Goal: Transaction & Acquisition: Purchase product/service

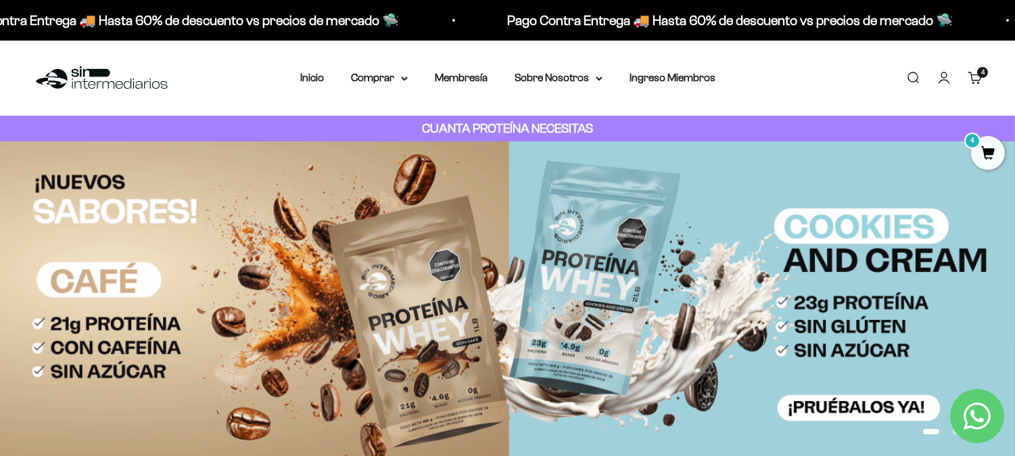
click at [913, 85] on link "Carrito 4 artículos 4" at bounding box center [974, 77] width 15 height 15
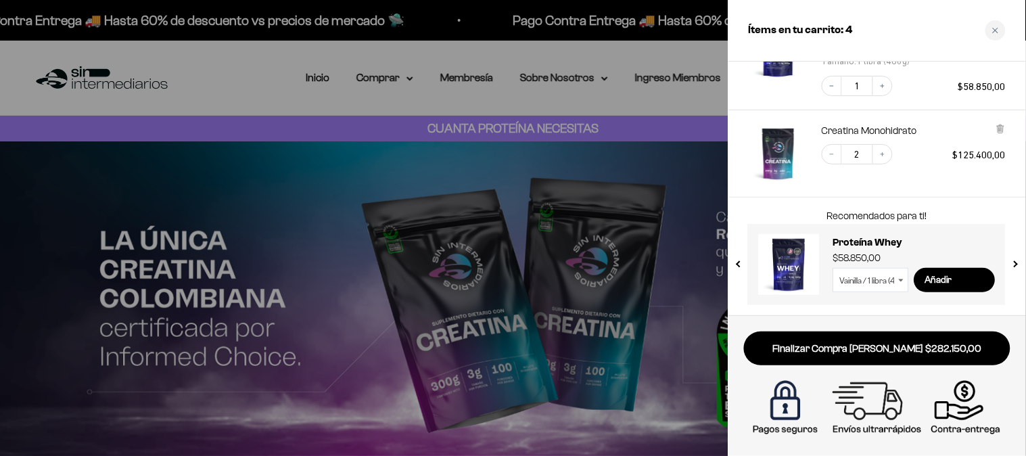
scroll to position [206, 0]
click at [834, 160] on button "Decrease quantity" at bounding box center [831, 154] width 20 height 20
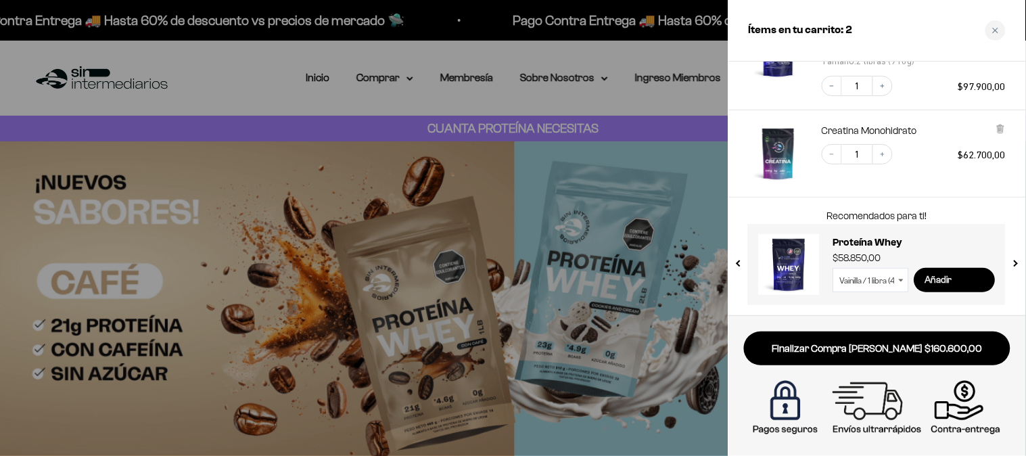
click at [913, 280] on input "Añadir" at bounding box center [954, 280] width 81 height 24
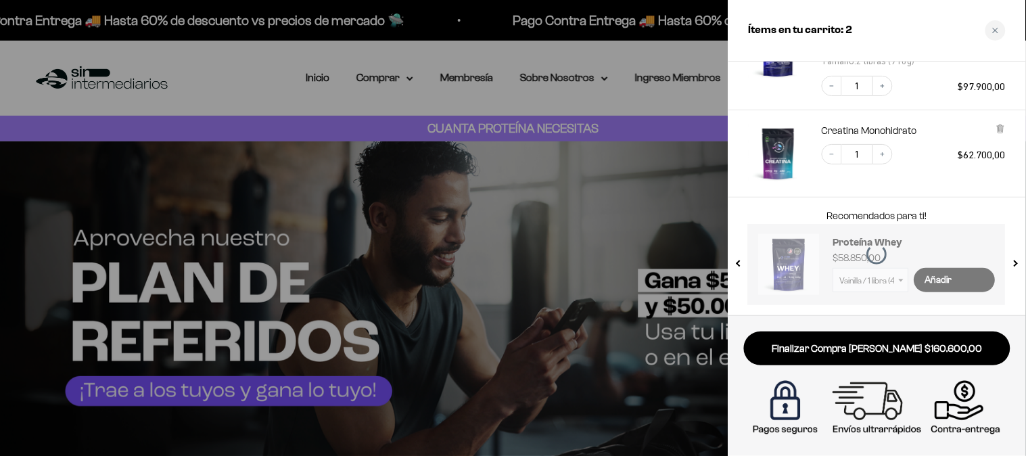
scroll to position [206, 0]
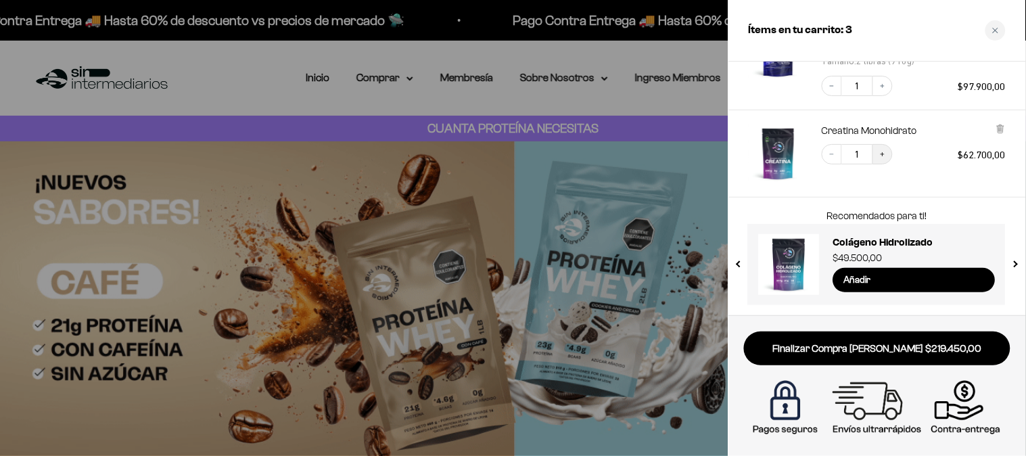
click at [877, 149] on button "Increase quantity" at bounding box center [882, 154] width 20 height 20
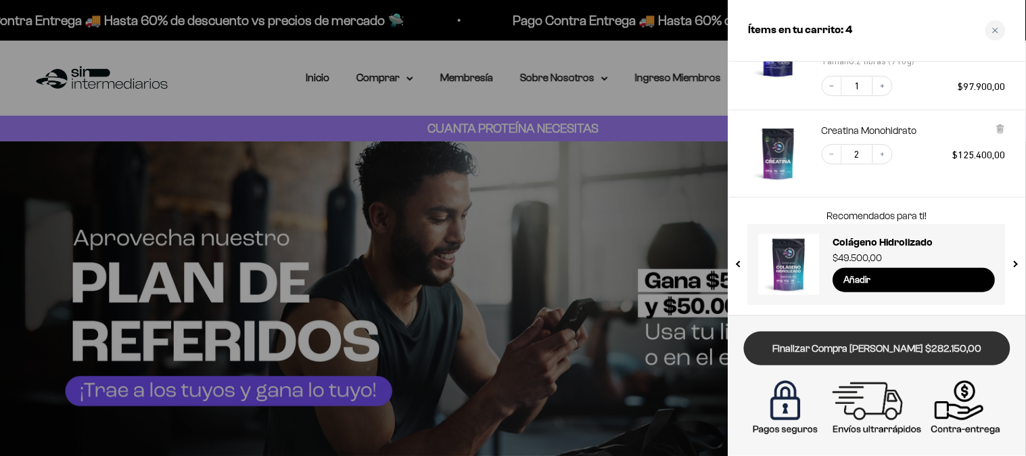
click at [913, 349] on link "Finalizar Compra Segura $282.150,00" at bounding box center [877, 348] width 266 height 34
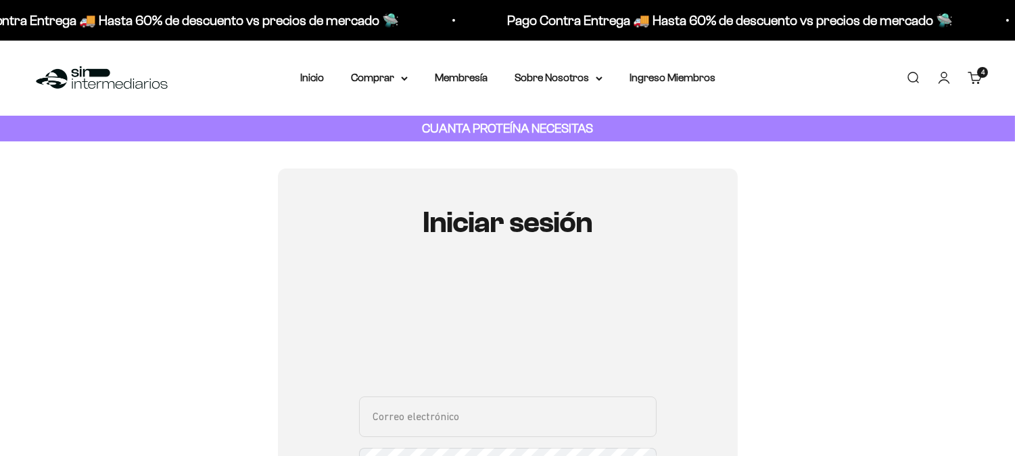
scroll to position [225, 0]
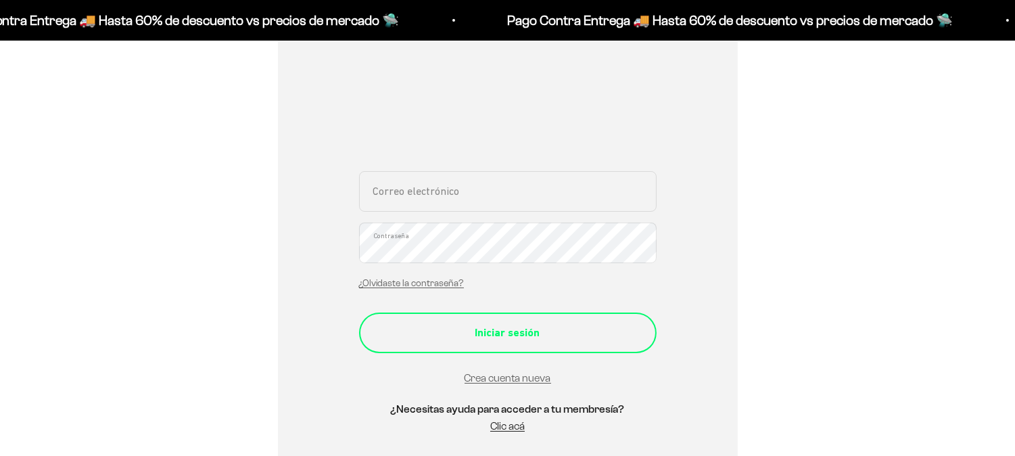
type input "karengarces512@gmail.com"
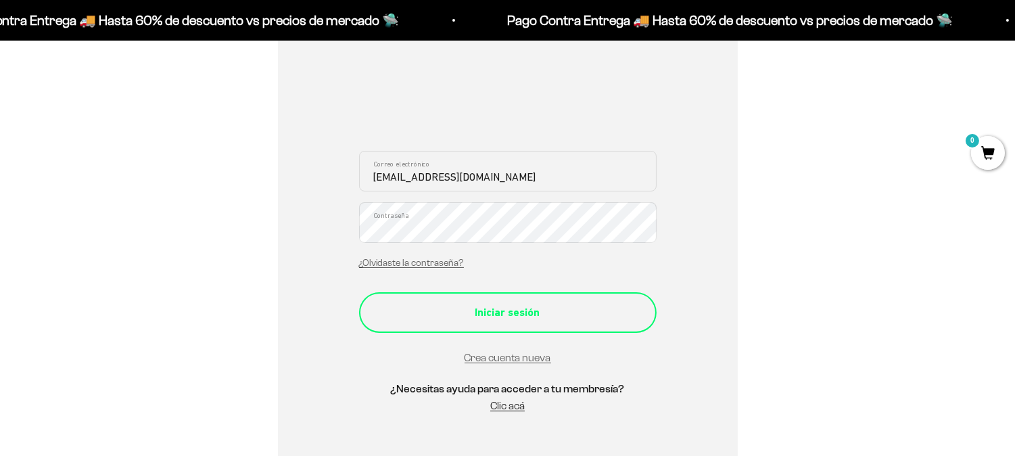
click at [514, 320] on div "Iniciar sesión" at bounding box center [507, 313] width 243 height 18
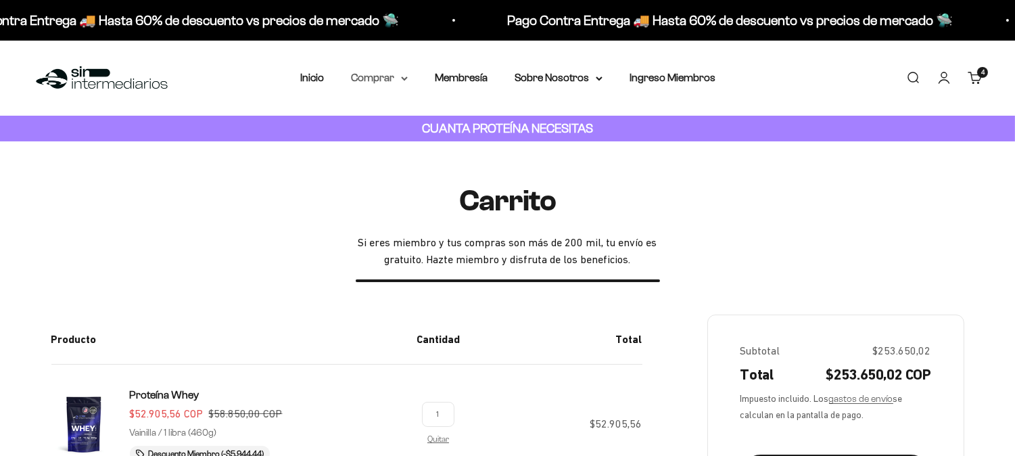
click at [363, 76] on summary "Comprar" at bounding box center [379, 78] width 57 height 18
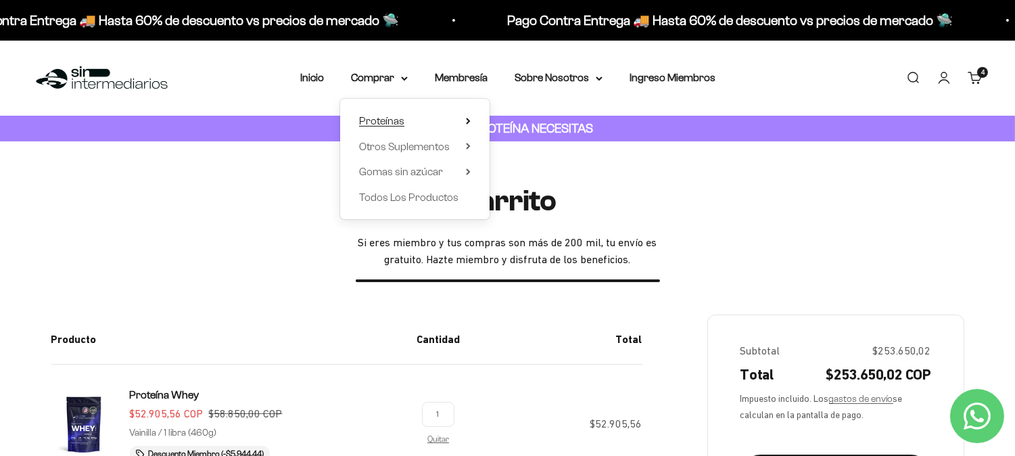
click at [401, 116] on span "Proteínas" at bounding box center [381, 120] width 45 height 11
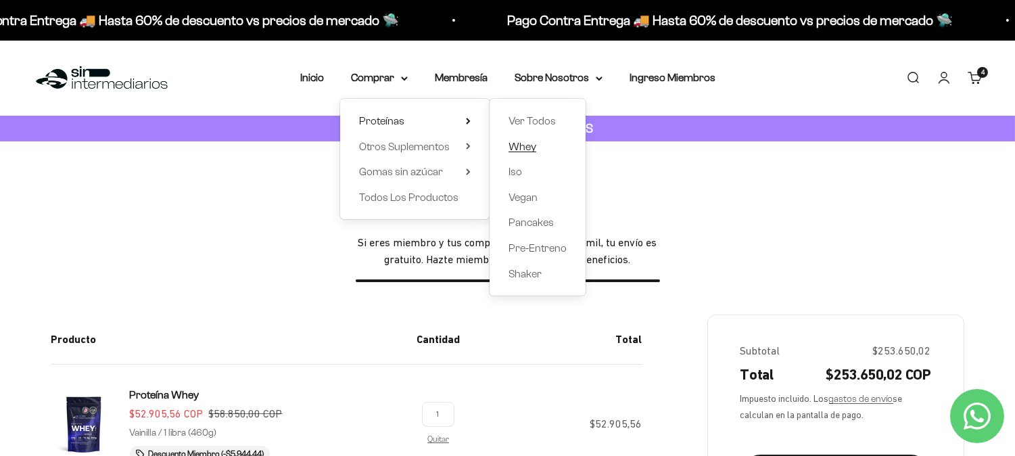
click at [548, 139] on link "Whey" at bounding box center [537, 147] width 58 height 18
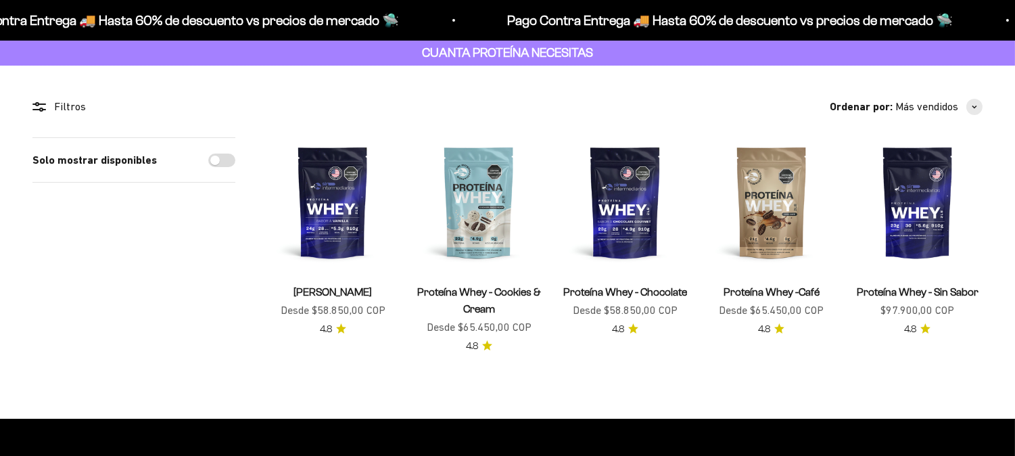
scroll to position [150, 0]
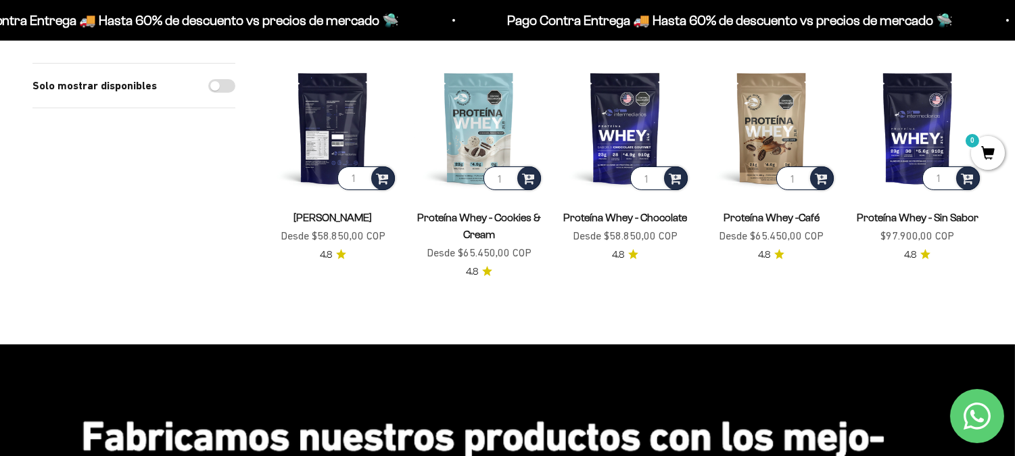
click at [327, 118] on img at bounding box center [333, 128] width 130 height 130
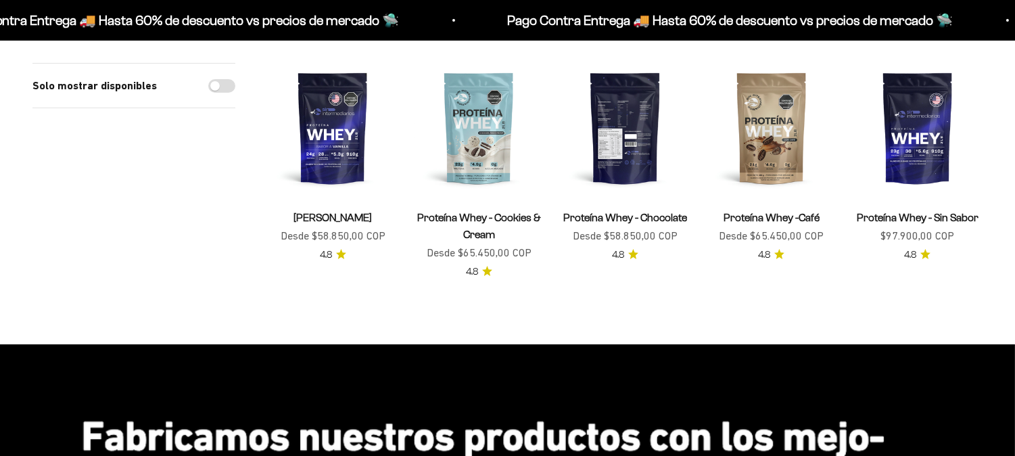
scroll to position [150, 0]
click at [650, 145] on img at bounding box center [625, 128] width 130 height 130
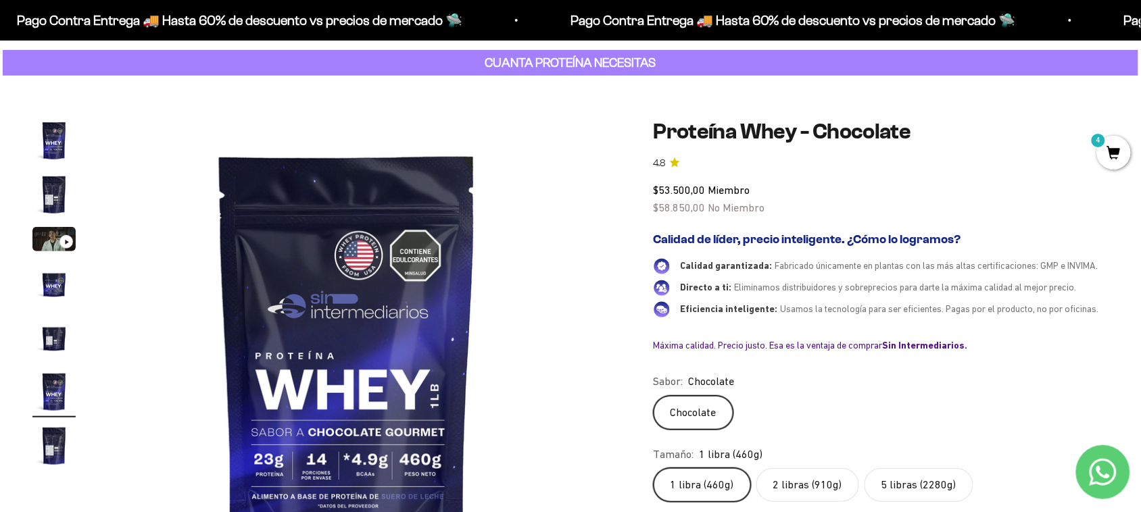
scroll to position [150, 0]
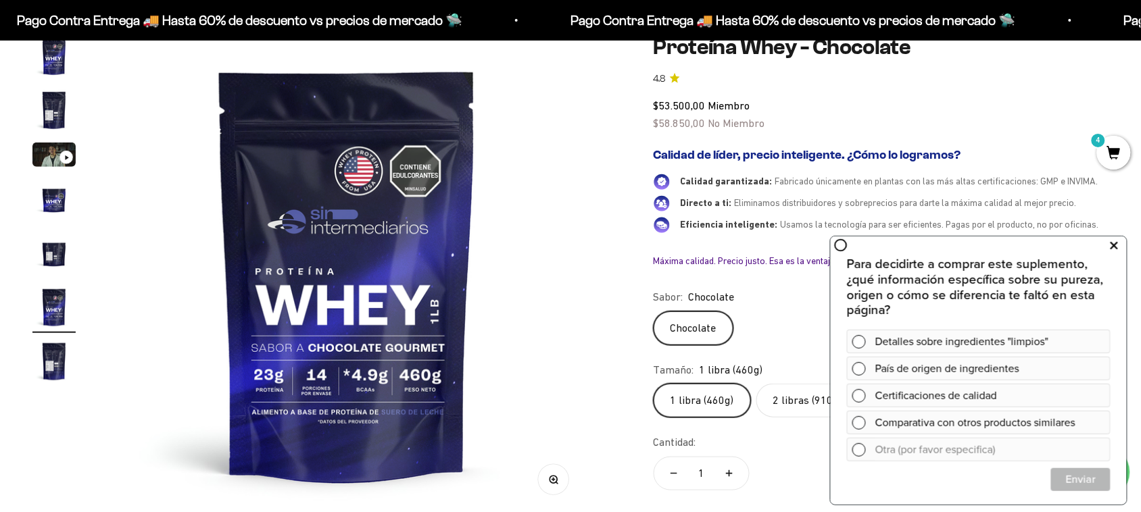
click at [1014, 247] on button at bounding box center [1114, 246] width 24 height 22
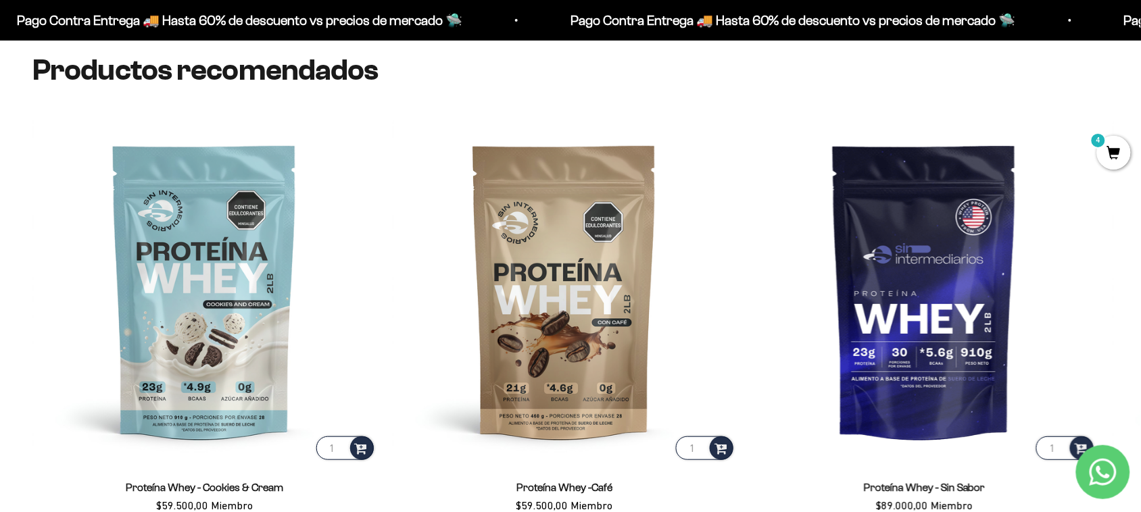
scroll to position [3192, 0]
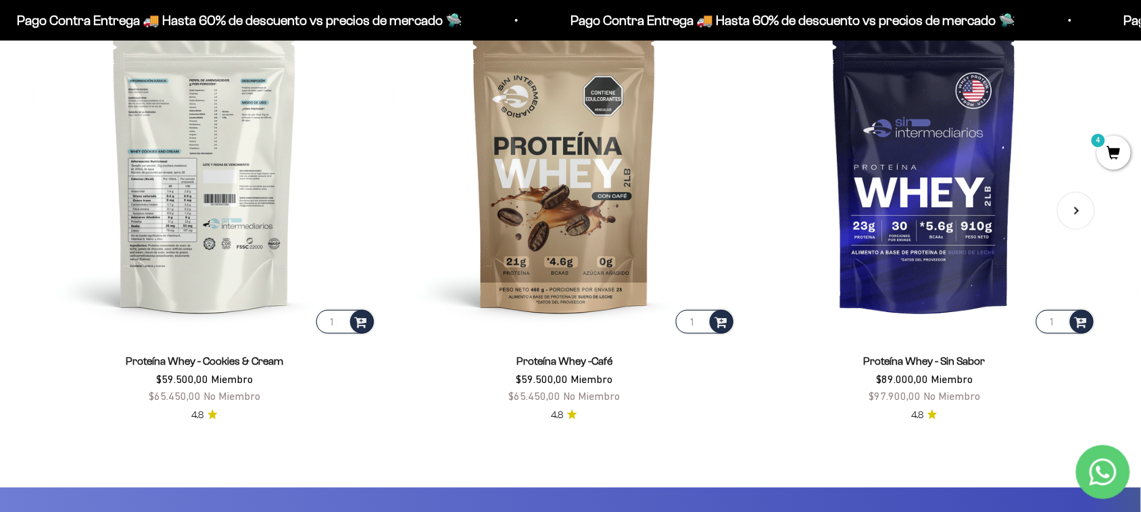
click at [213, 213] on img at bounding box center [204, 165] width 344 height 344
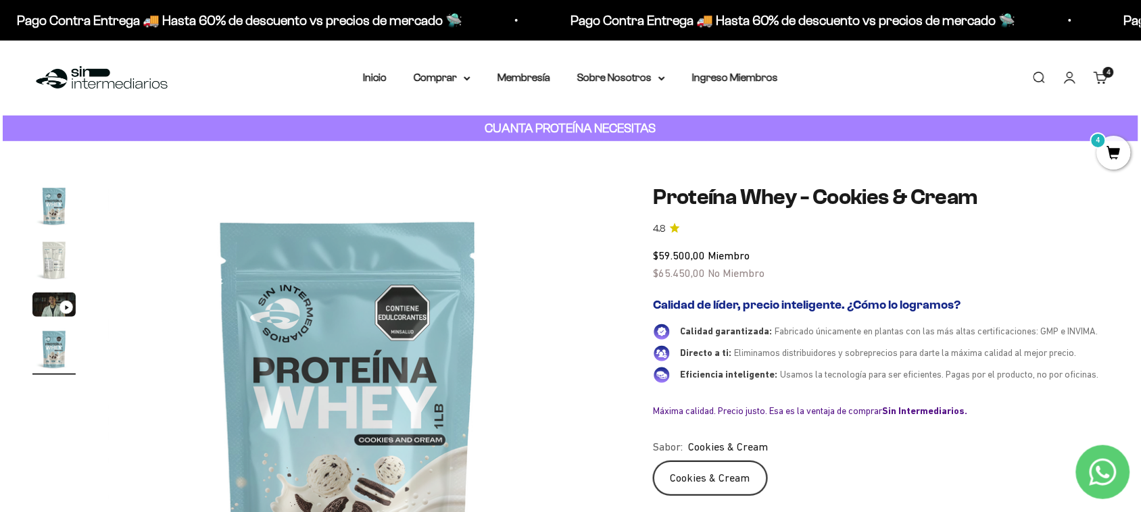
click at [1107, 76] on cart-count "4 artículos 4" at bounding box center [1108, 72] width 11 height 11
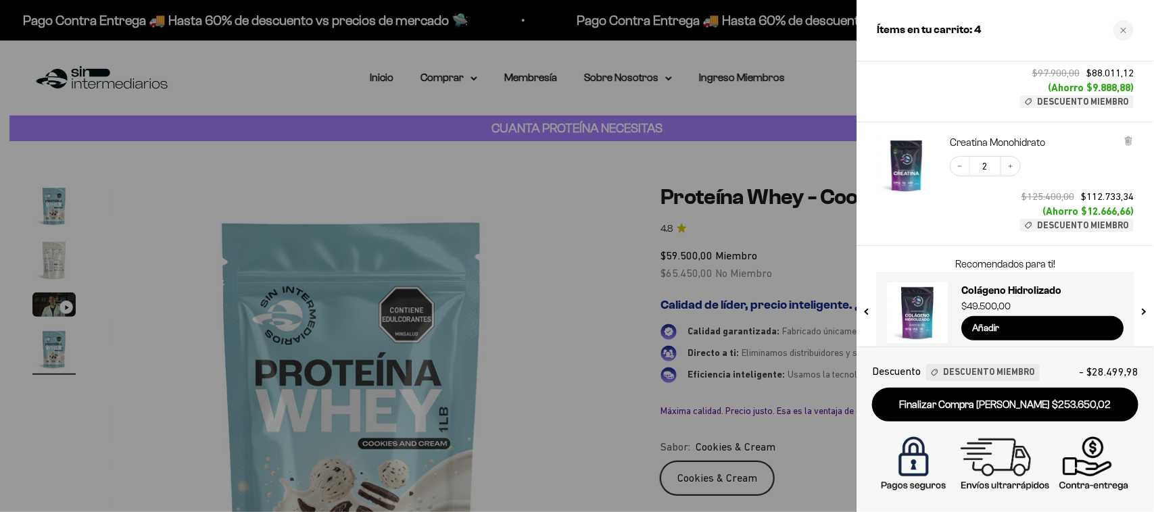
scroll to position [322, 0]
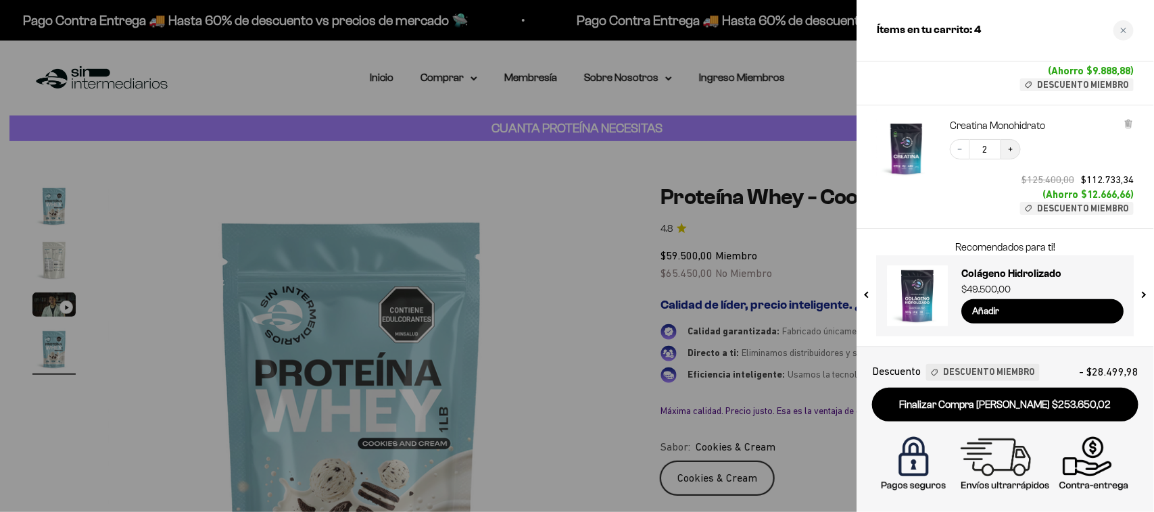
click at [1009, 156] on button "Increase quantity" at bounding box center [1011, 149] width 20 height 20
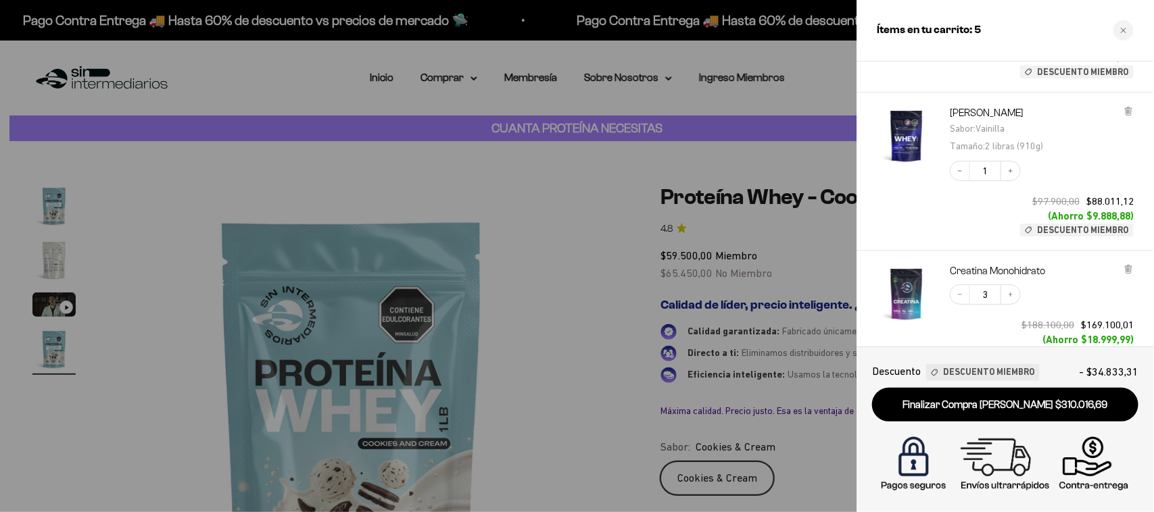
scroll to position [0, 0]
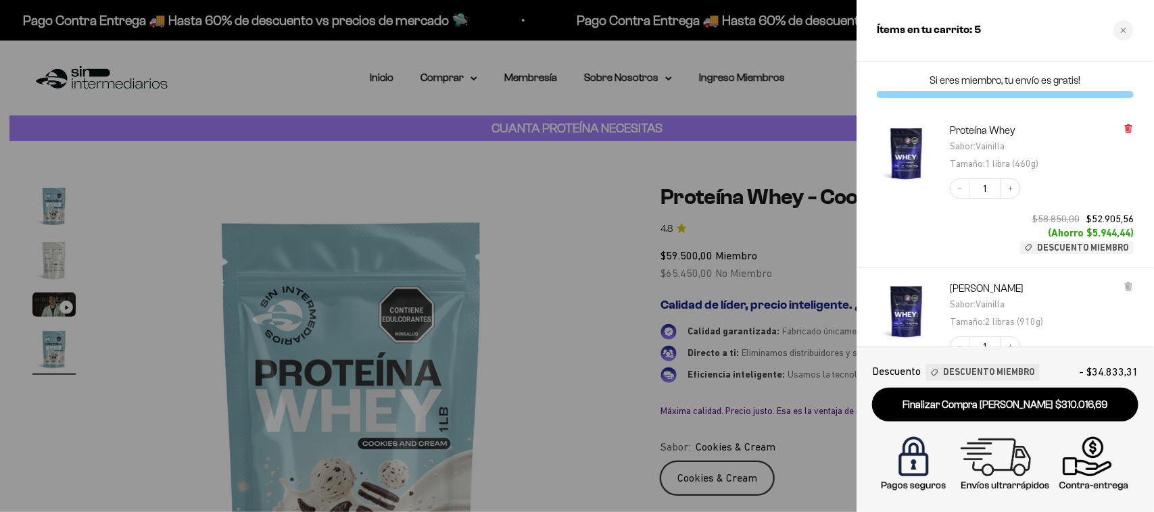
click at [1130, 133] on icon at bounding box center [1128, 129] width 5 height 7
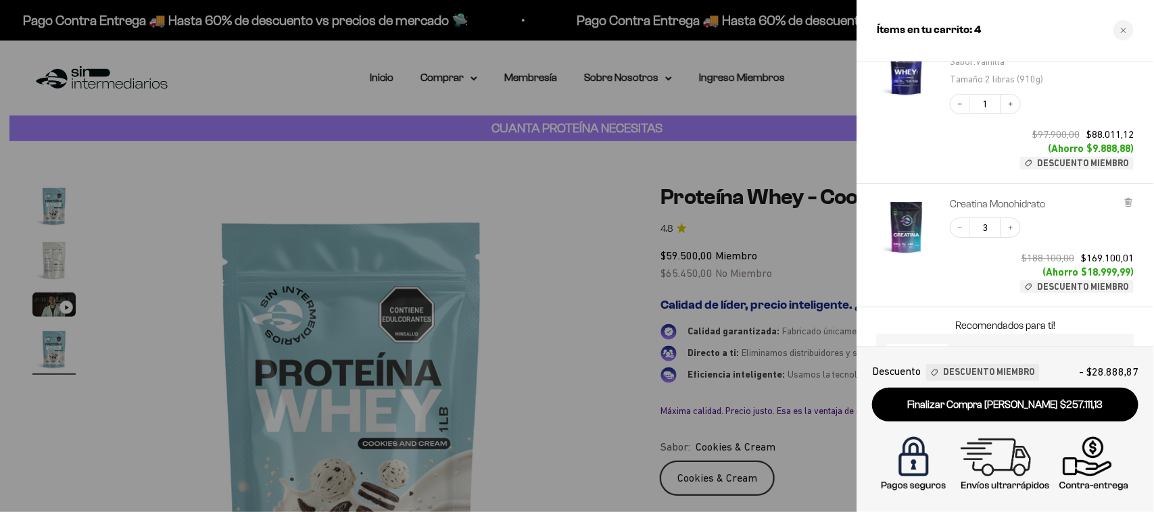
scroll to position [163, 0]
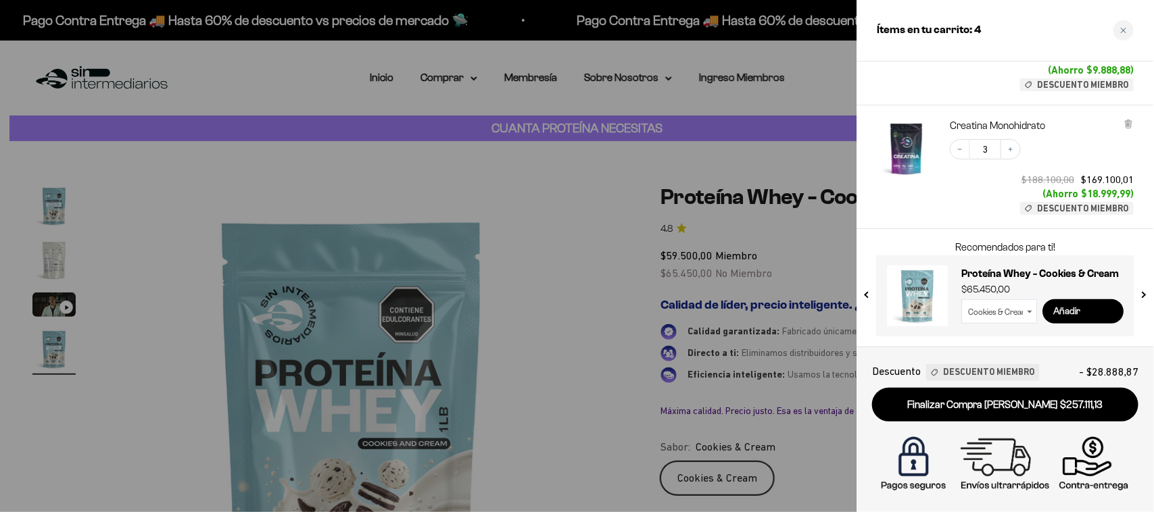
click at [1059, 308] on input "Añadir" at bounding box center [1082, 311] width 81 height 24
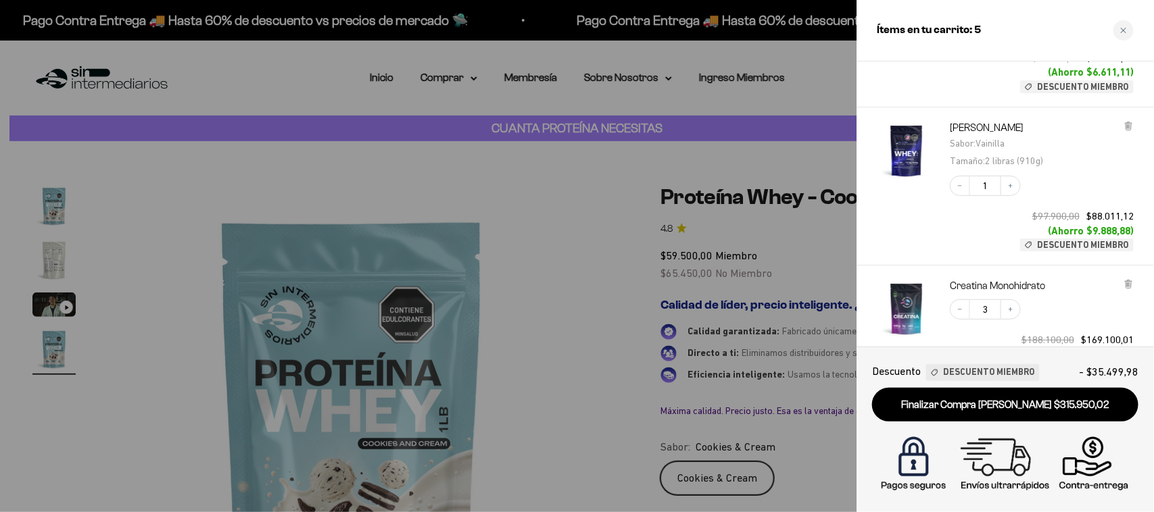
scroll to position [0, 0]
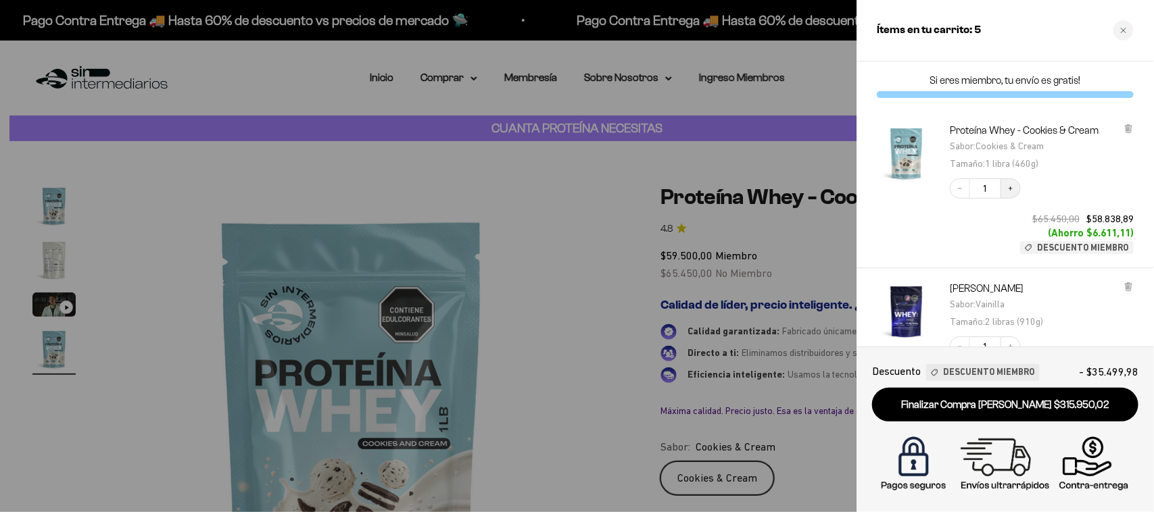
click at [1013, 191] on icon "Increase quantity" at bounding box center [1011, 189] width 8 height 8
click at [965, 187] on button "Decrease quantity" at bounding box center [960, 188] width 20 height 20
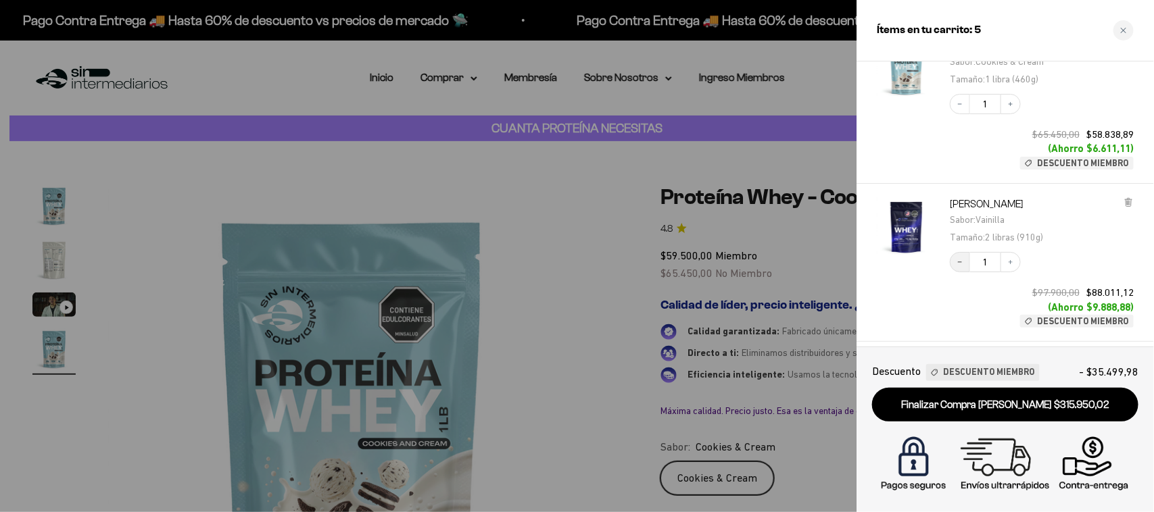
click at [955, 261] on button "Decrease quantity" at bounding box center [960, 262] width 20 height 20
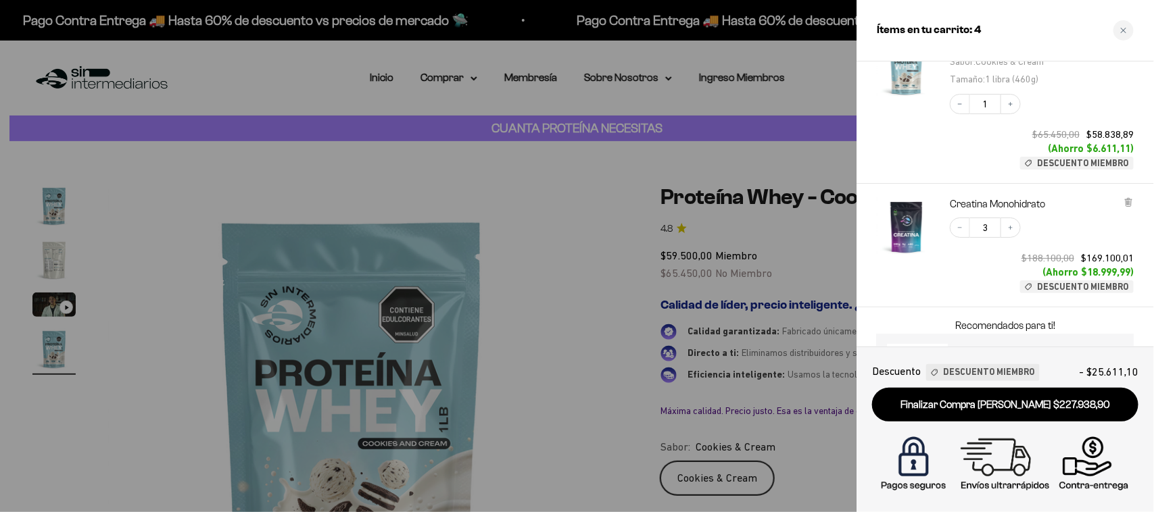
scroll to position [163, 0]
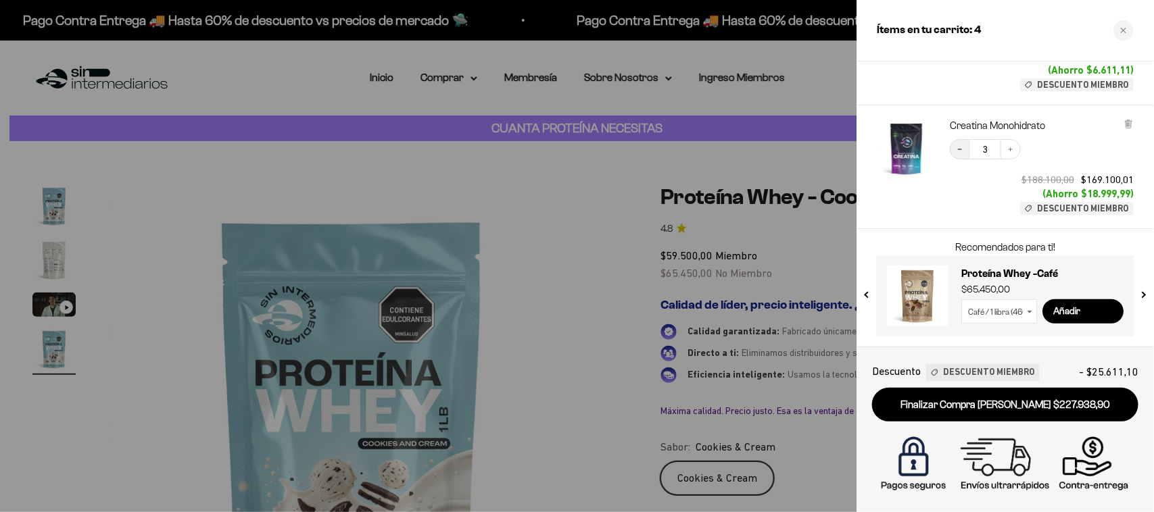
click at [957, 147] on icon "Decrease quantity" at bounding box center [960, 149] width 8 height 8
click at [954, 153] on button "Decrease quantity" at bounding box center [960, 149] width 20 height 20
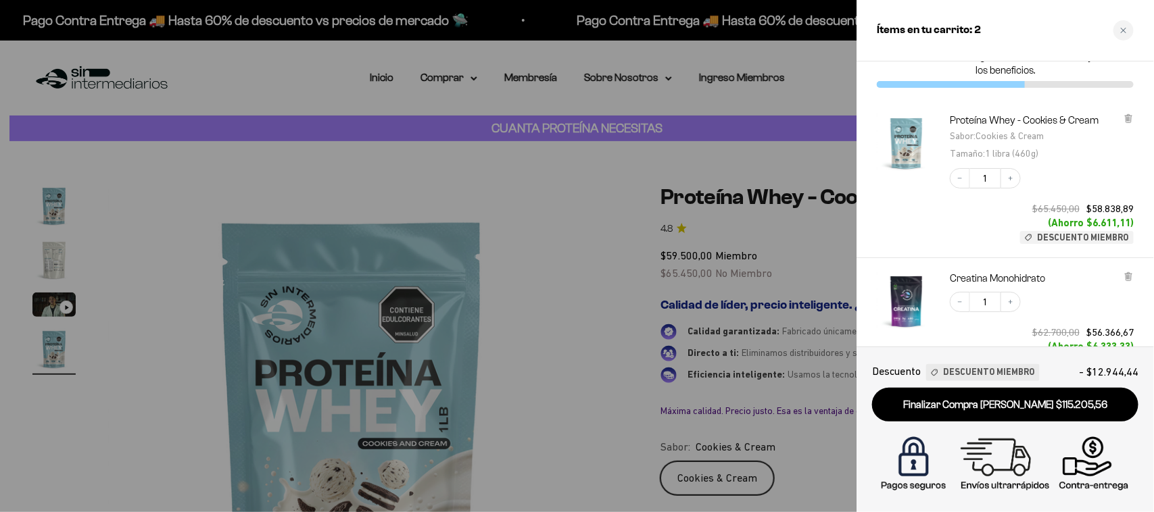
scroll to position [0, 0]
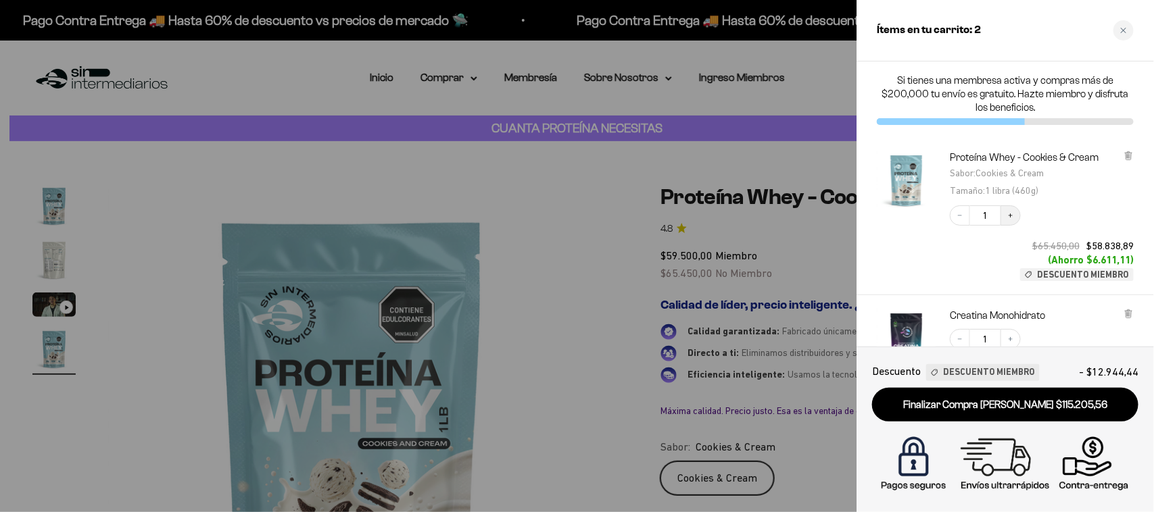
click at [1004, 216] on button "Increase quantity" at bounding box center [1011, 216] width 20 height 20
click at [1013, 337] on icon "Increase quantity" at bounding box center [1011, 339] width 8 height 8
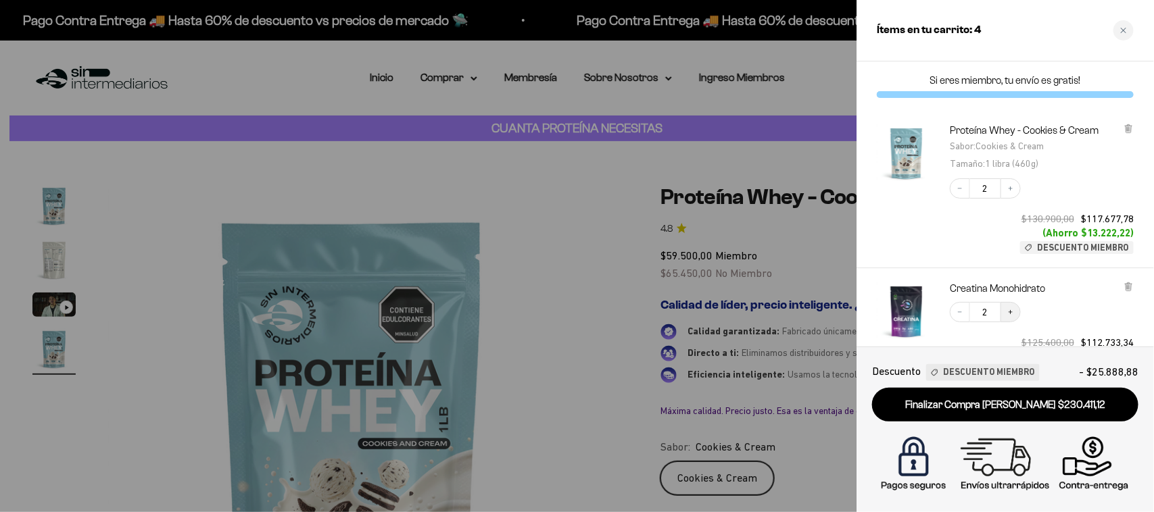
click at [1011, 312] on icon "Increase quantity" at bounding box center [1011, 312] width 4 height 4
click at [498, 173] on div at bounding box center [577, 256] width 1154 height 512
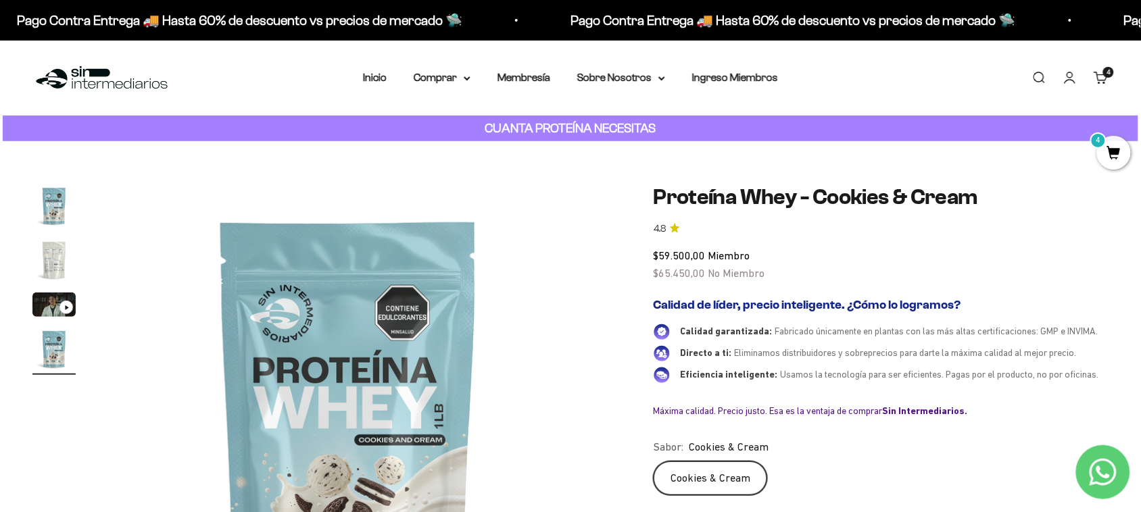
scroll to position [0, 1491]
click at [446, 79] on summary "Comprar" at bounding box center [442, 78] width 57 height 18
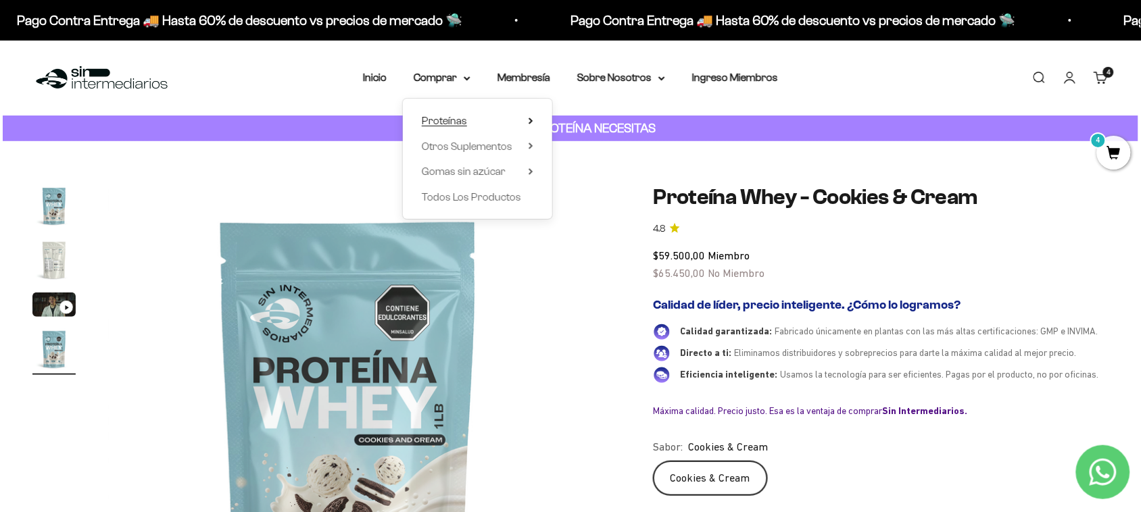
click at [479, 116] on summary "Proteínas" at bounding box center [478, 121] width 112 height 18
click at [579, 147] on span "Whey" at bounding box center [585, 146] width 28 height 11
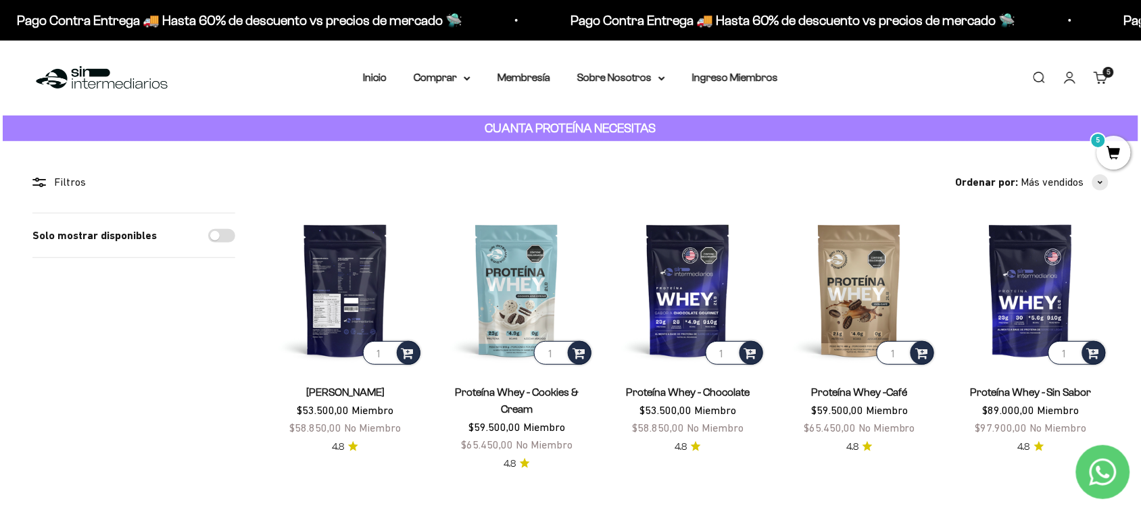
click at [359, 306] on img at bounding box center [345, 290] width 155 height 155
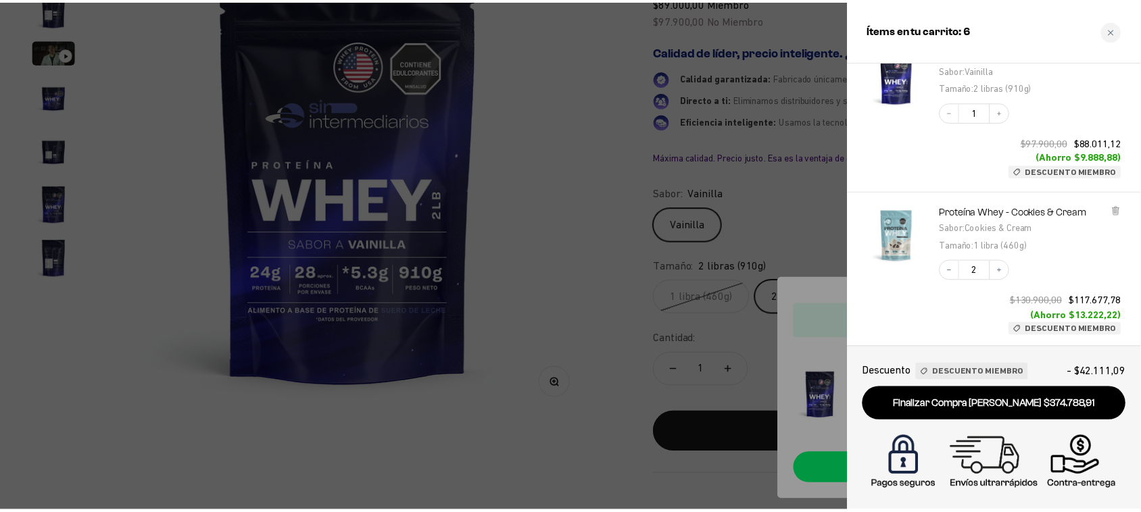
scroll to position [68, 0]
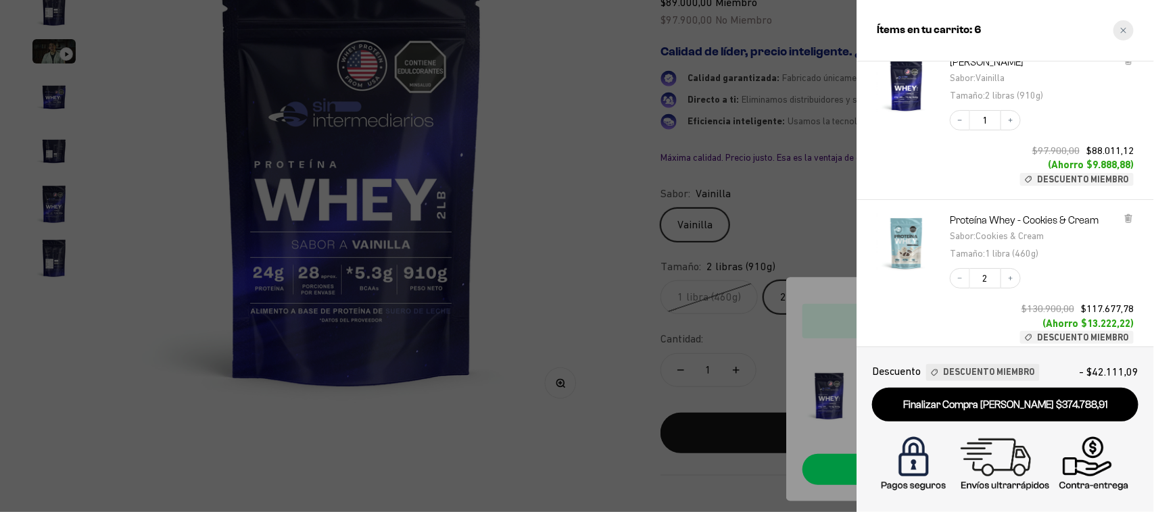
click at [1123, 28] on icon "Close cart" at bounding box center [1123, 30] width 7 height 7
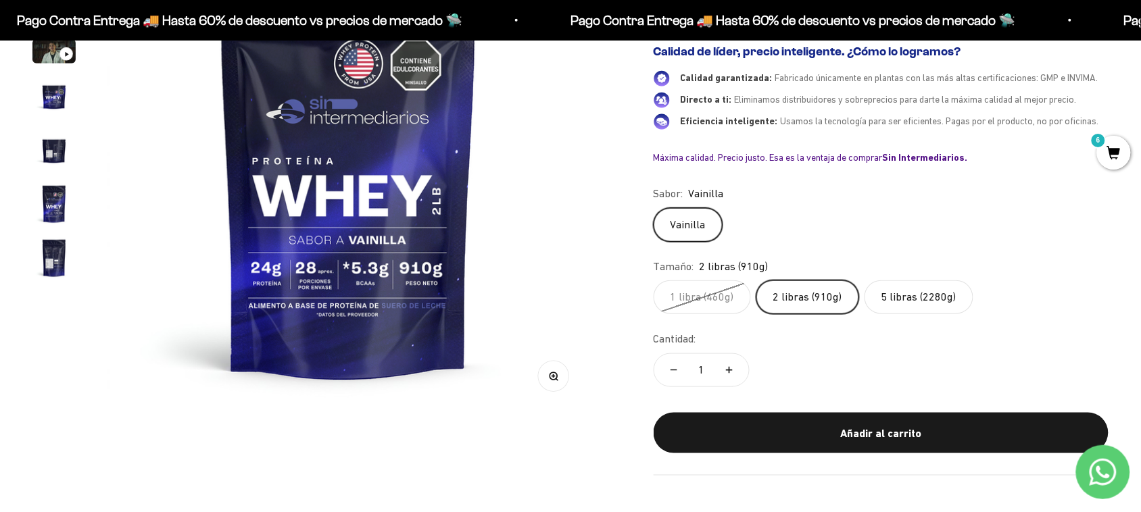
scroll to position [0, 0]
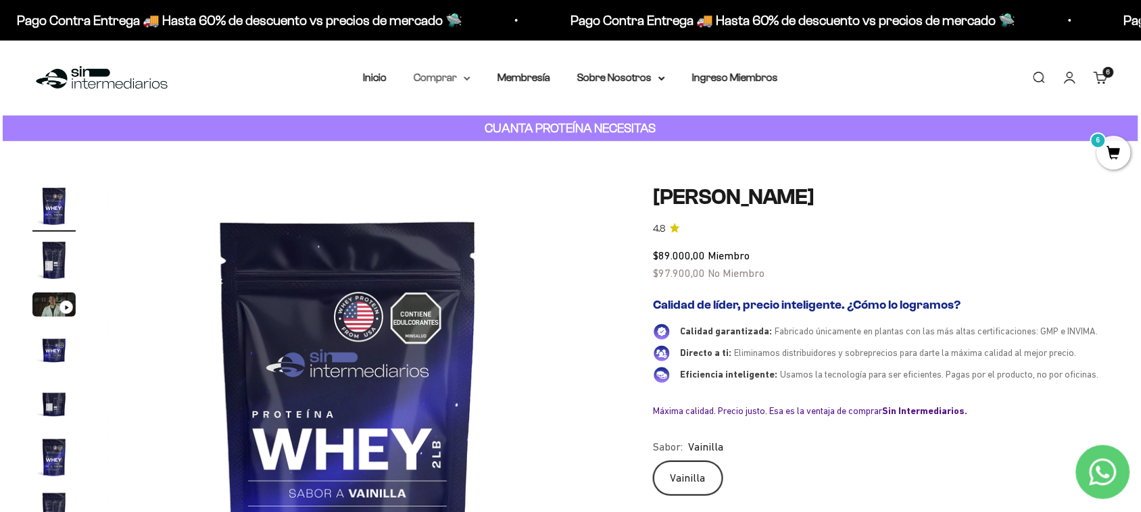
click at [445, 76] on summary "Comprar" at bounding box center [442, 78] width 57 height 18
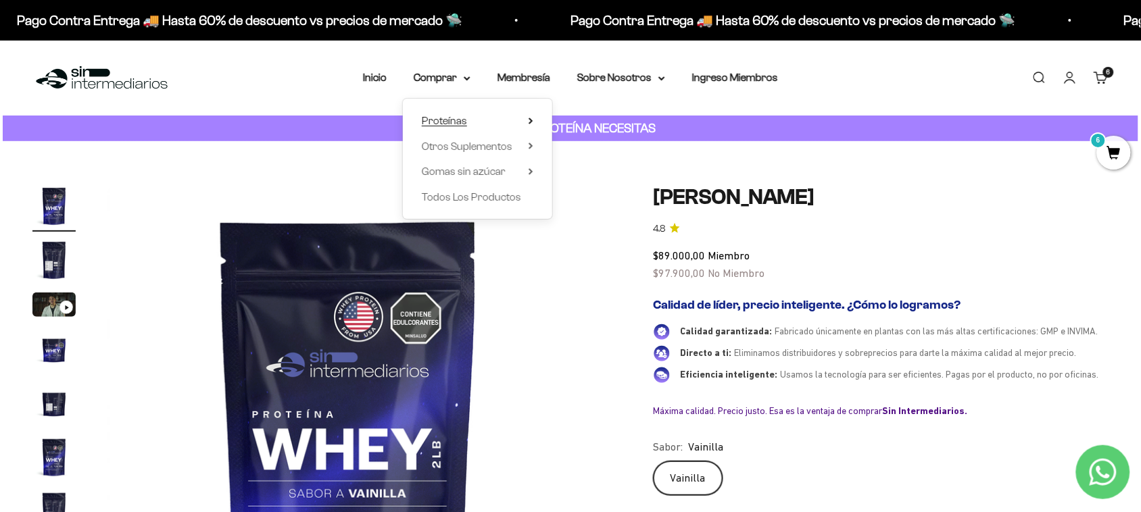
click at [509, 116] on summary "Proteínas" at bounding box center [478, 121] width 112 height 18
click at [570, 139] on div "Ver Todos Whey Iso Vegan Pancakes Pre-Entreno Shaker" at bounding box center [600, 197] width 96 height 197
click at [581, 141] on span "Whey" at bounding box center [585, 146] width 28 height 11
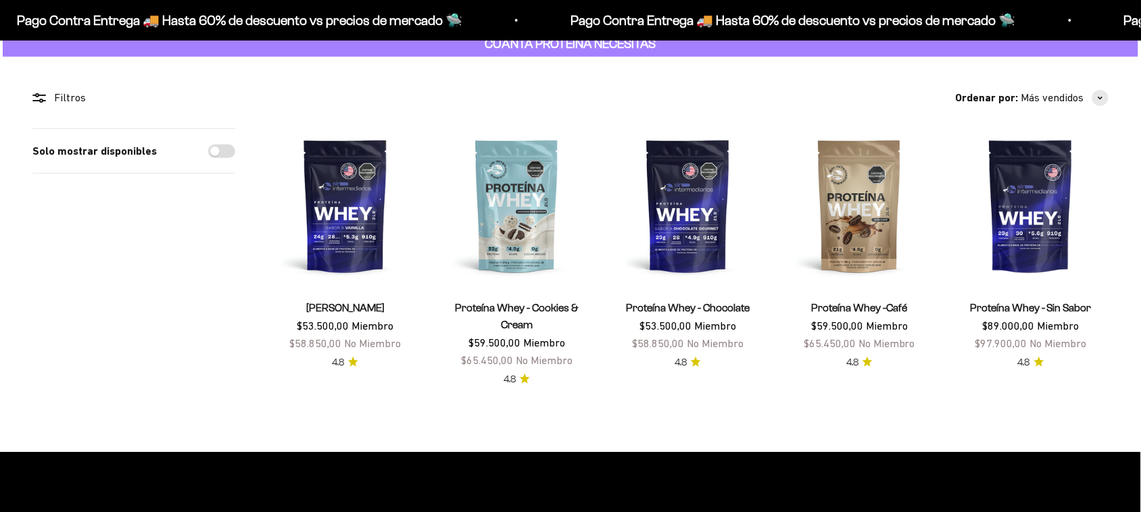
scroll to position [85, 0]
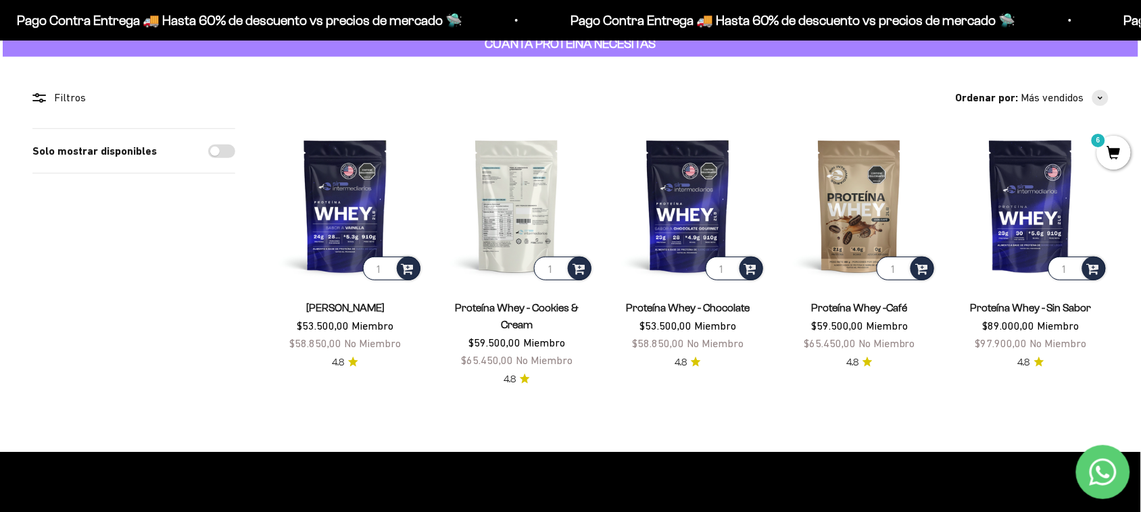
click at [497, 207] on img at bounding box center [516, 205] width 155 height 155
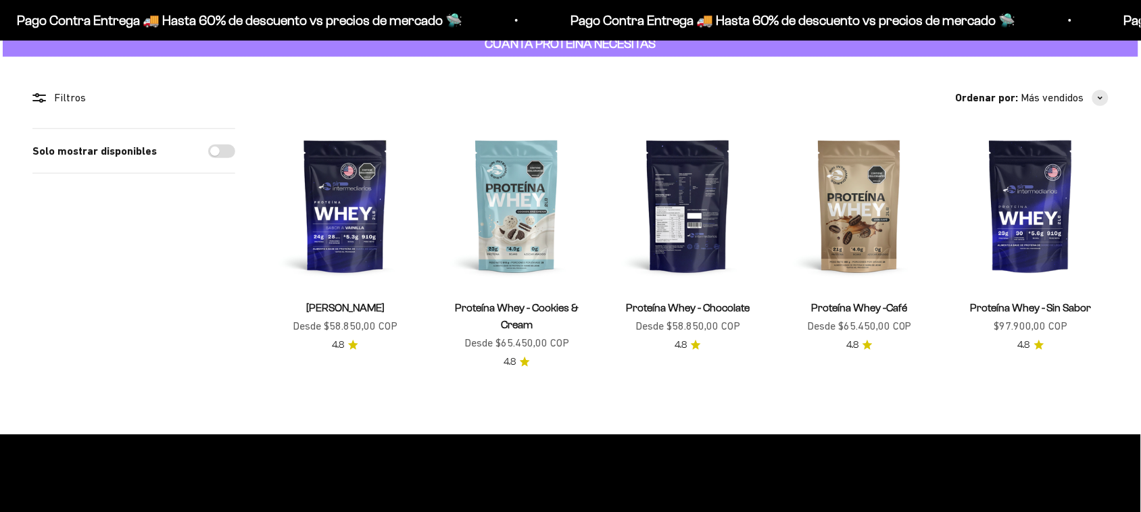
scroll to position [85, 0]
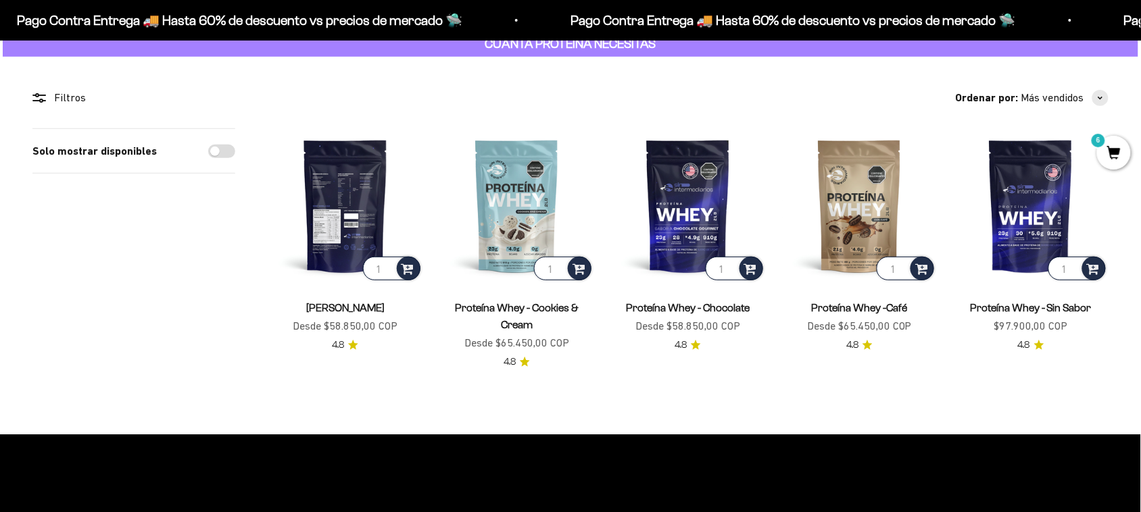
click at [368, 220] on img at bounding box center [345, 205] width 155 height 155
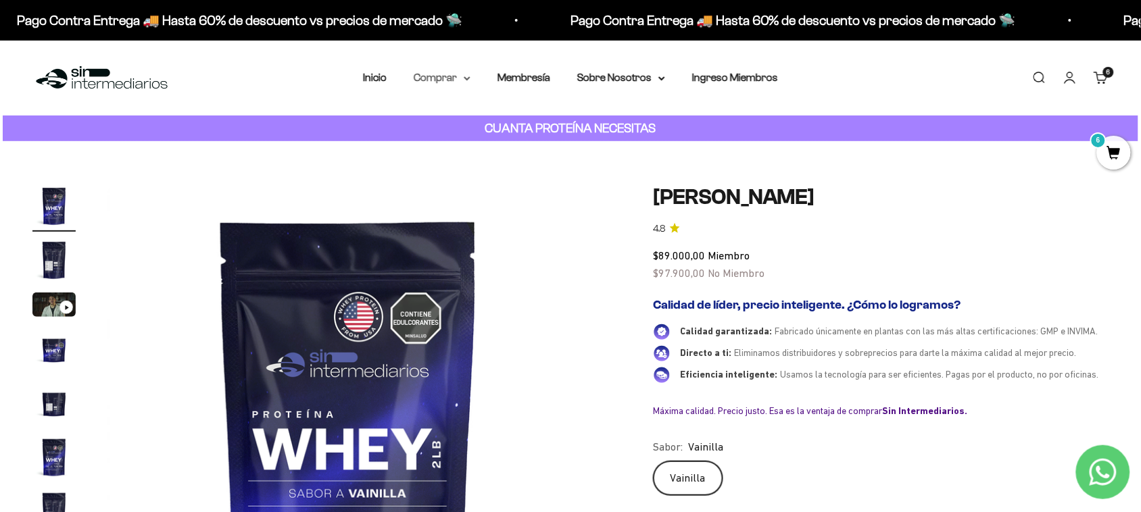
click at [434, 81] on summary "Comprar" at bounding box center [442, 78] width 57 height 18
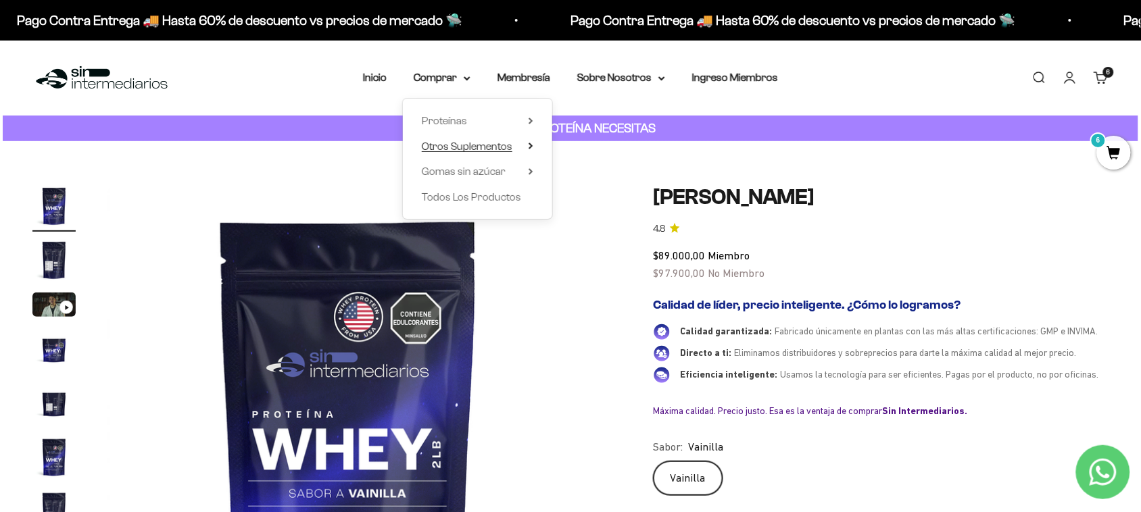
click at [512, 153] on span "Otros Suplementos" at bounding box center [467, 147] width 91 height 18
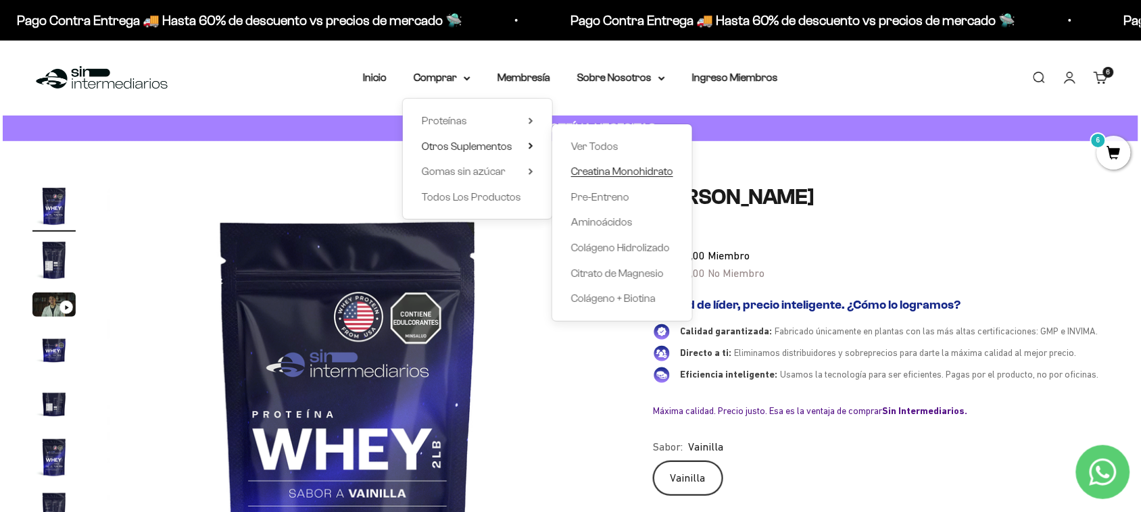
click at [633, 174] on span "Creatina Monohidrato" at bounding box center [622, 171] width 102 height 11
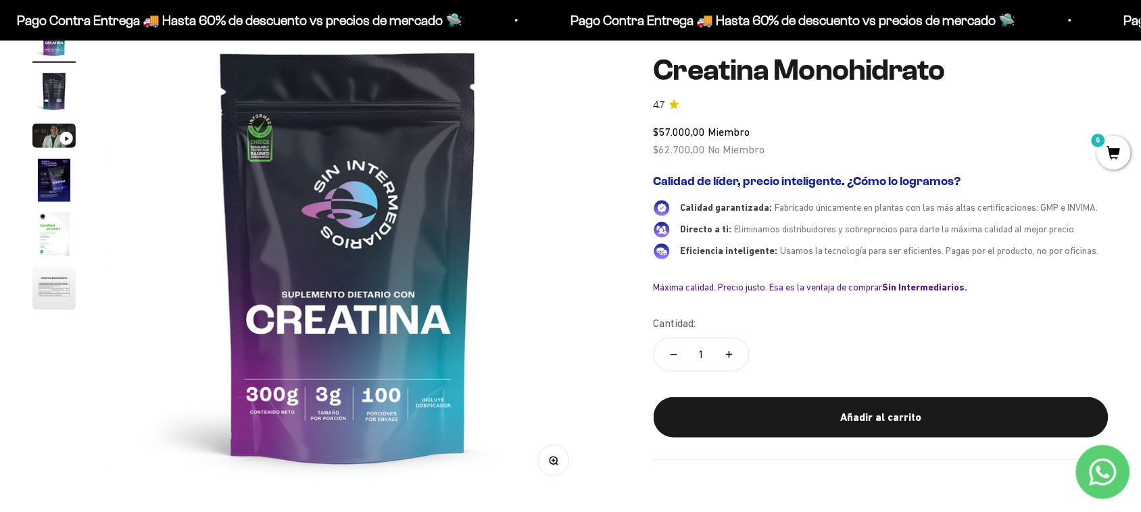
click at [1113, 161] on span "6" at bounding box center [1114, 153] width 34 height 34
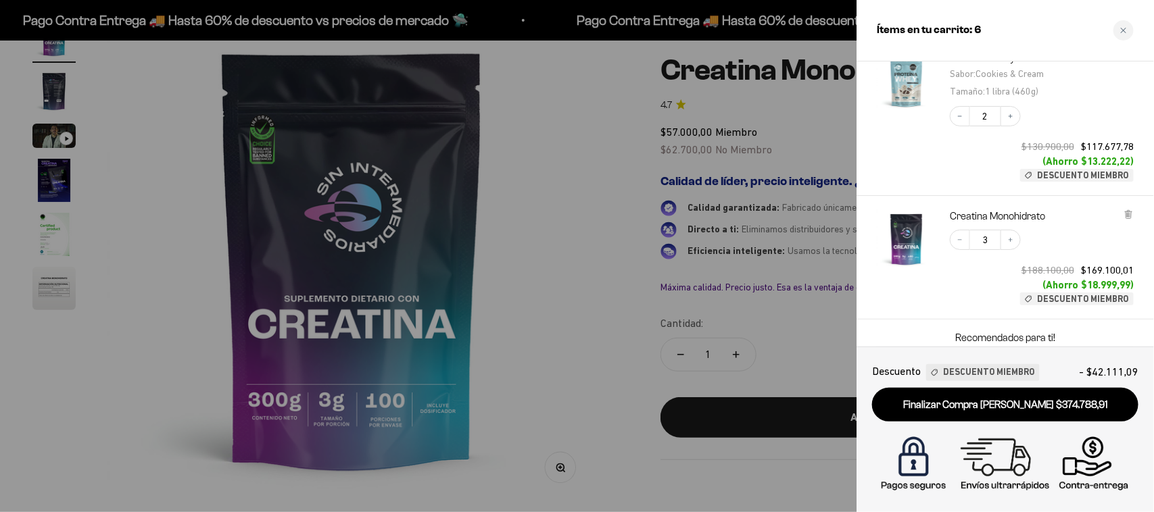
scroll to position [254, 0]
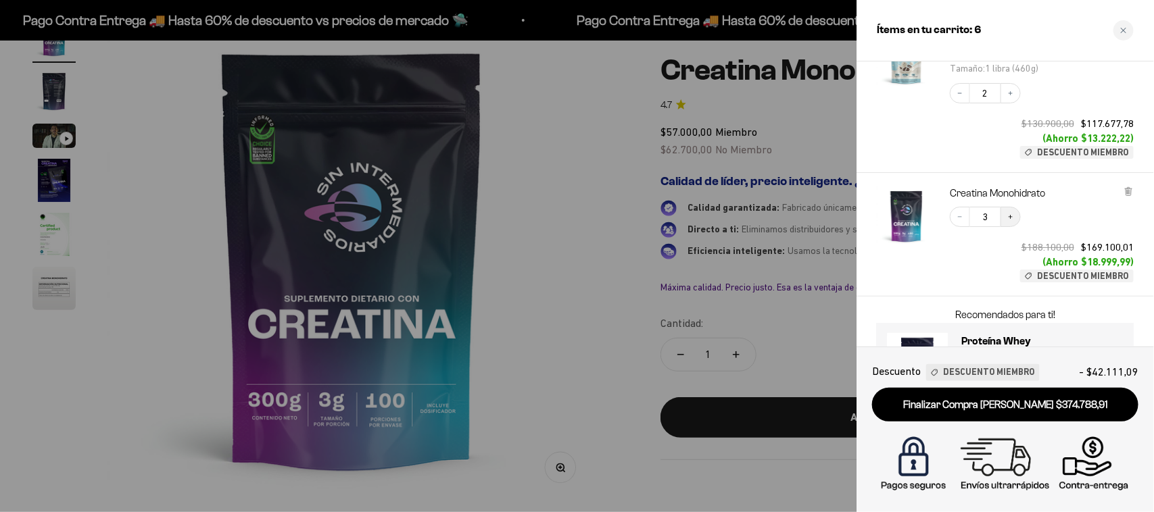
click at [1015, 214] on button "Increase quantity" at bounding box center [1011, 217] width 20 height 20
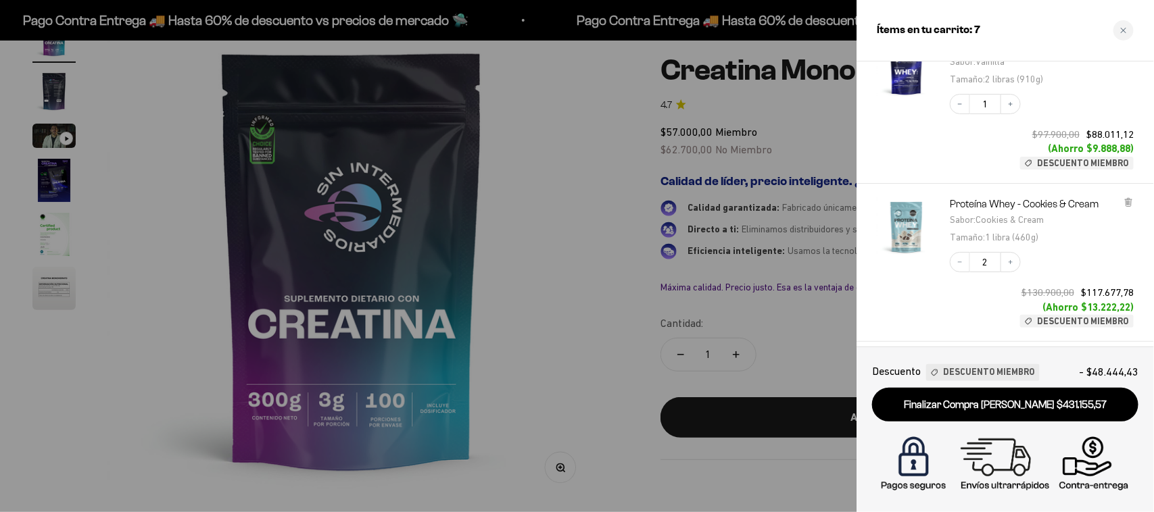
scroll to position [322, 0]
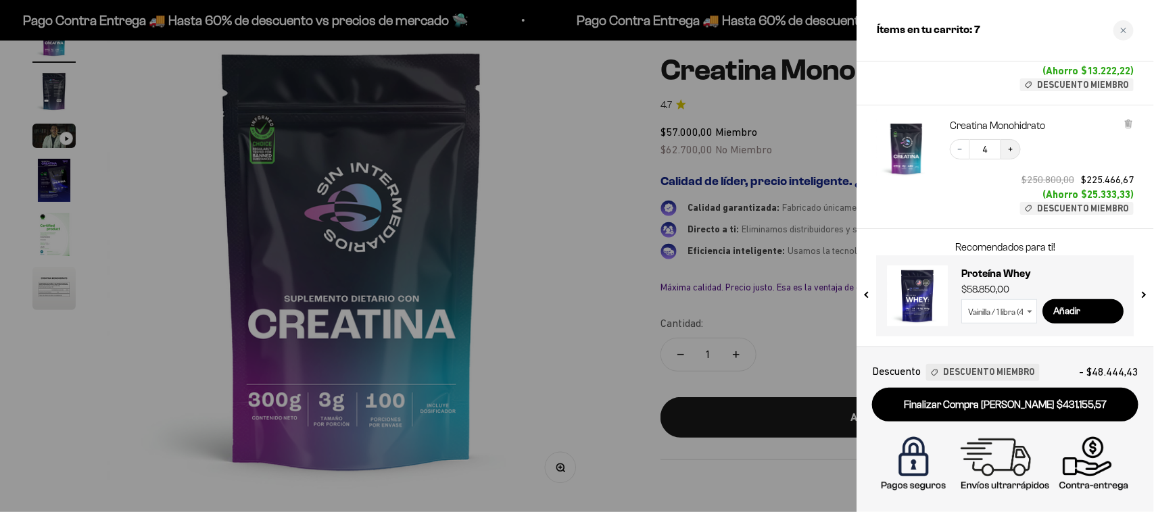
click at [1012, 147] on icon "Increase quantity" at bounding box center [1011, 149] width 8 height 8
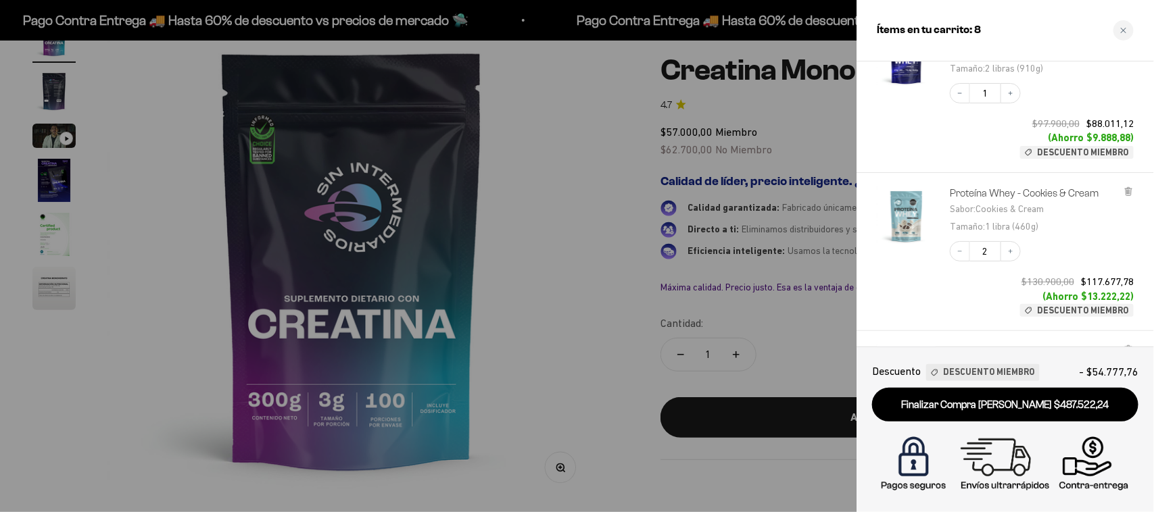
scroll to position [0, 0]
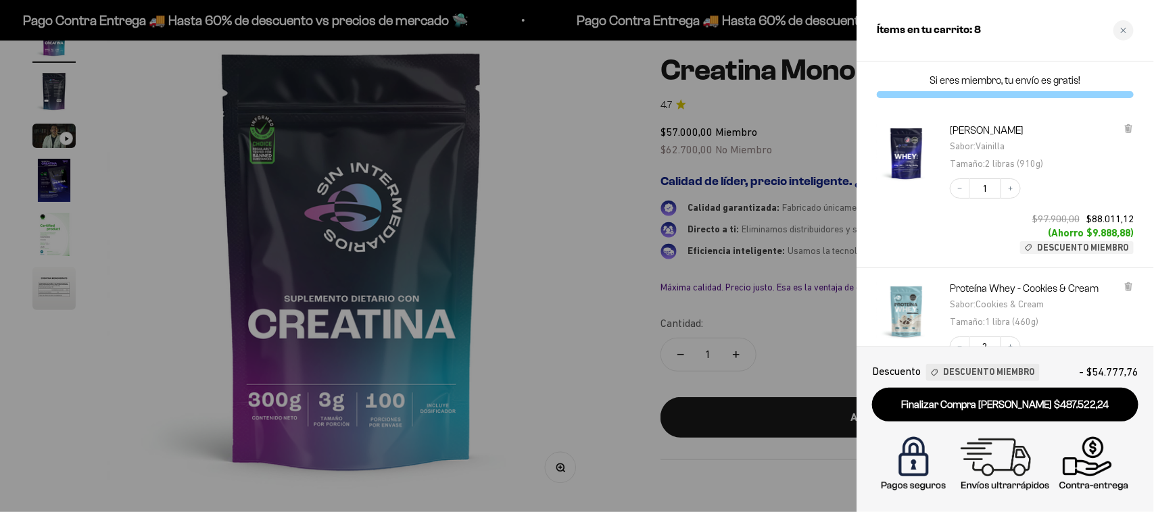
click at [460, 271] on div at bounding box center [577, 256] width 1154 height 512
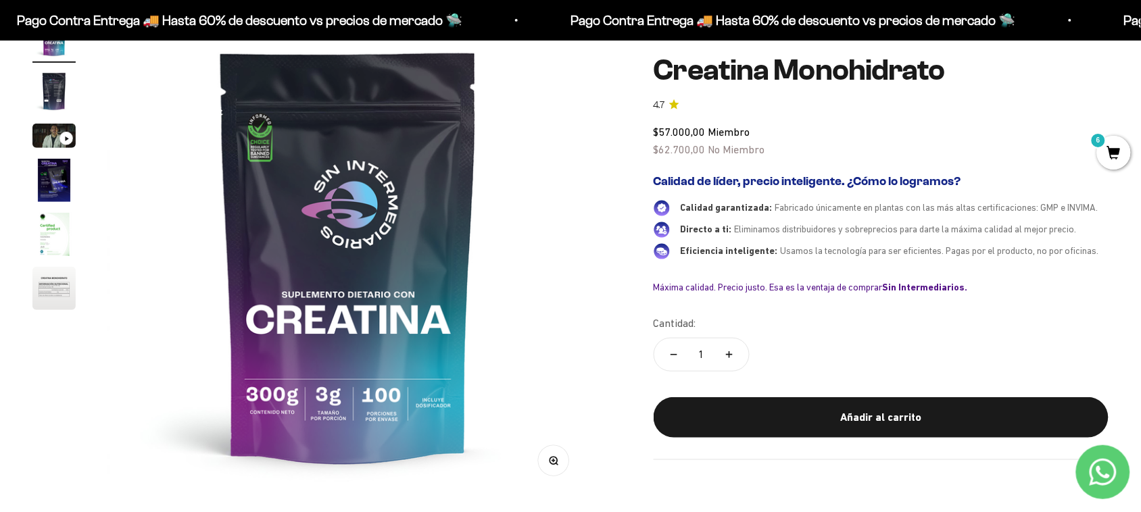
click at [1117, 154] on span "6" at bounding box center [1114, 153] width 34 height 34
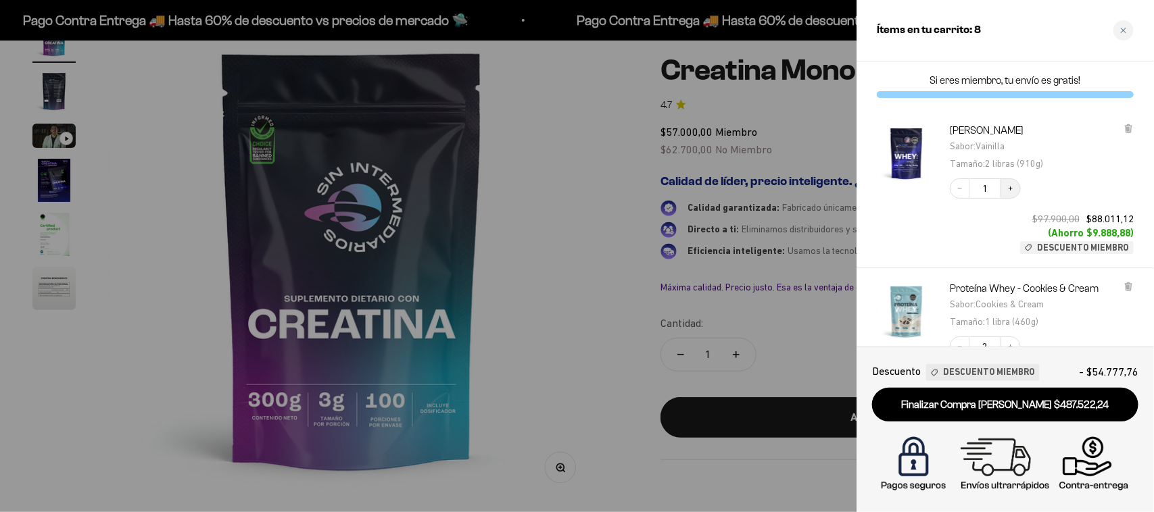
click at [1007, 194] on button "Increase quantity" at bounding box center [1011, 188] width 20 height 20
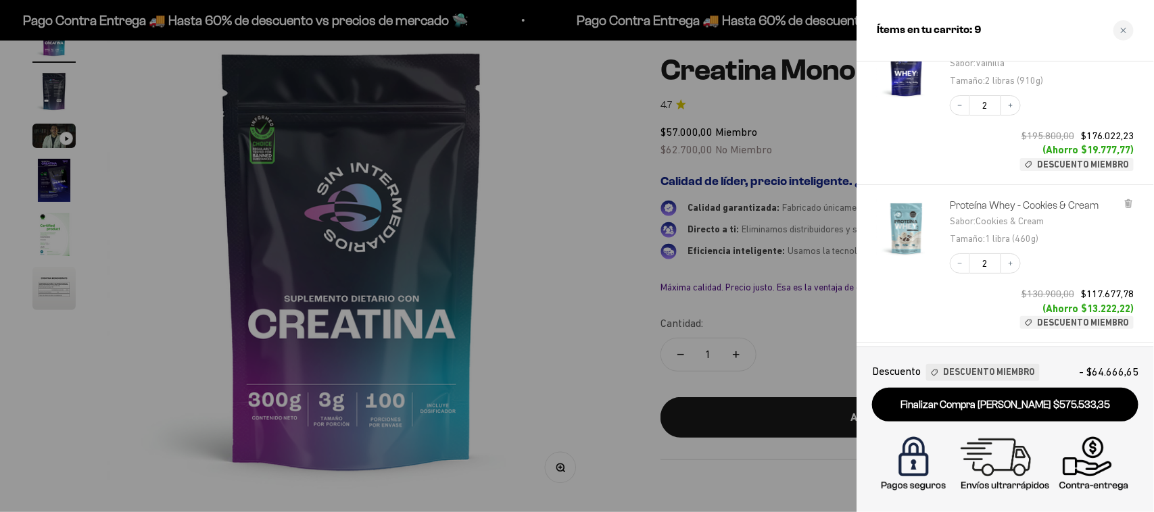
scroll to position [85, 0]
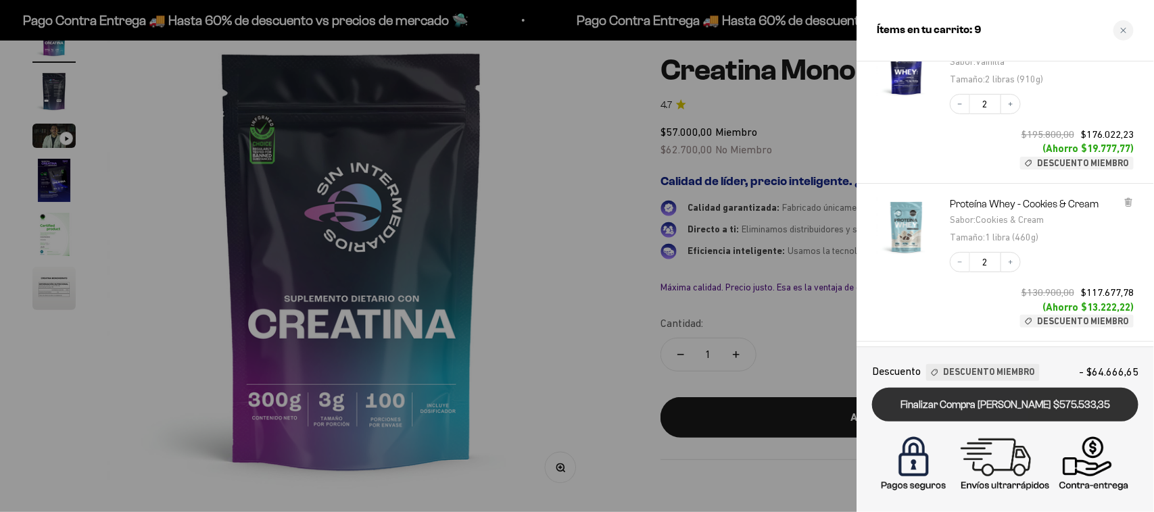
click at [1065, 400] on link "Finalizar Compra Segura $575.533,35" at bounding box center [1005, 405] width 266 height 34
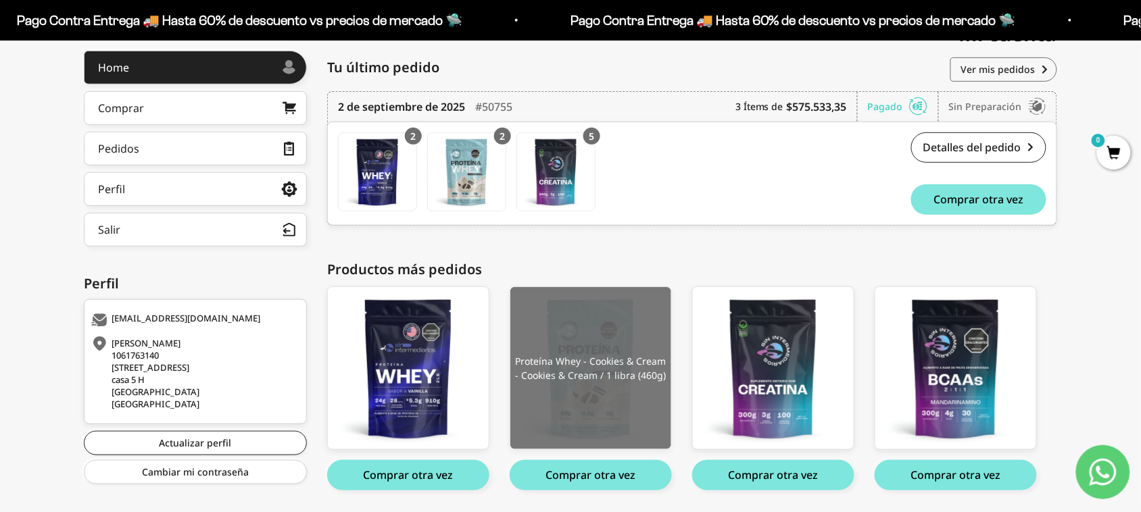
scroll to position [223, 0]
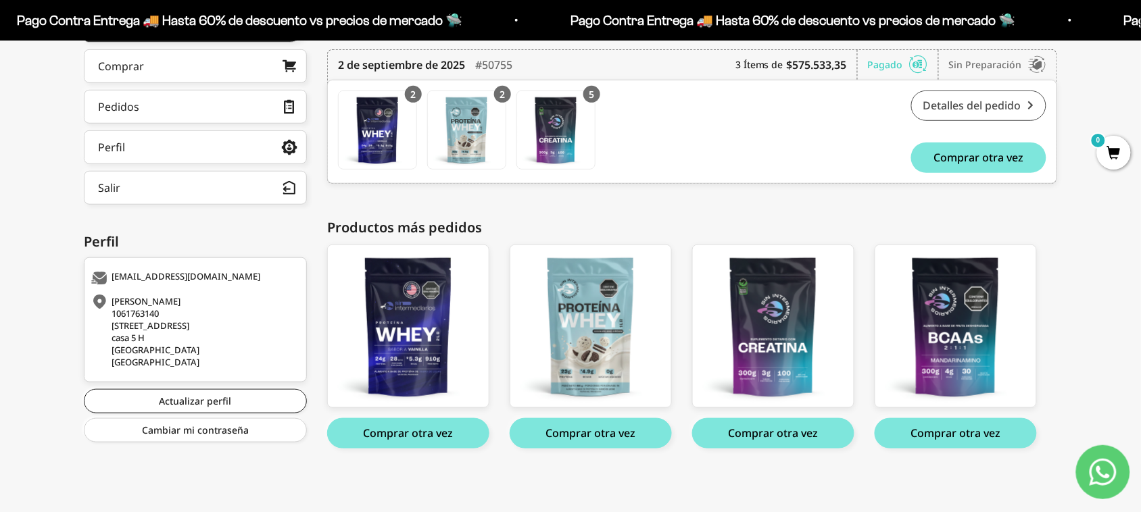
click at [950, 95] on link "Detalles del pedido" at bounding box center [978, 106] width 135 height 30
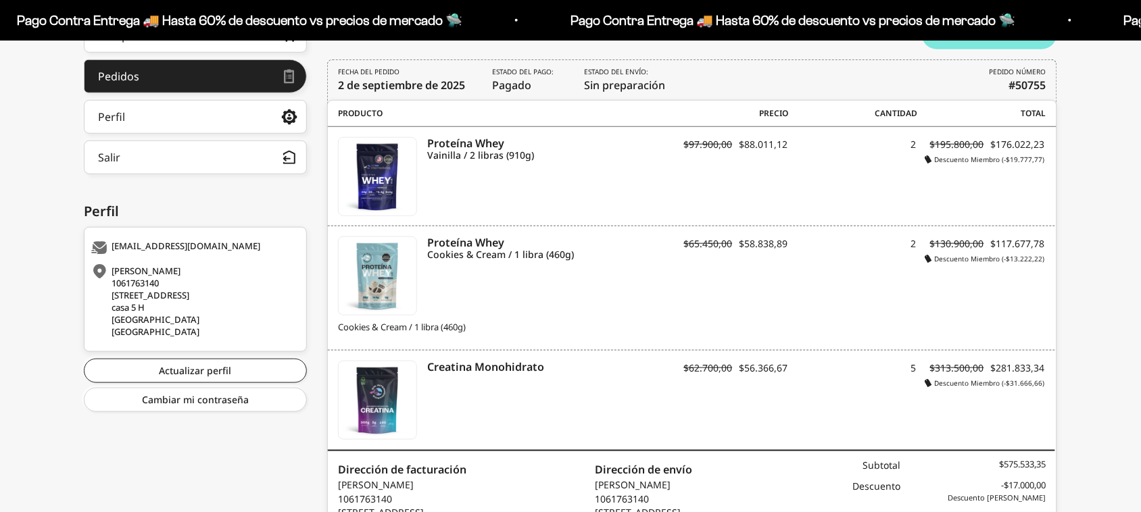
scroll to position [338, 0]
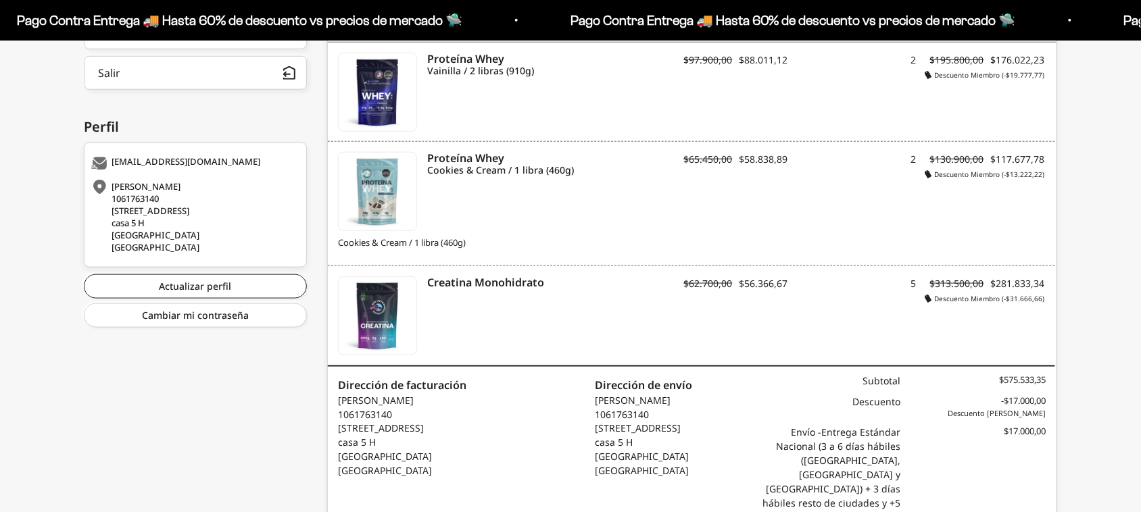
click at [213, 231] on div "[PERSON_NAME] 1061763140 [STREET_ADDRESS]" at bounding box center [193, 216] width 205 height 73
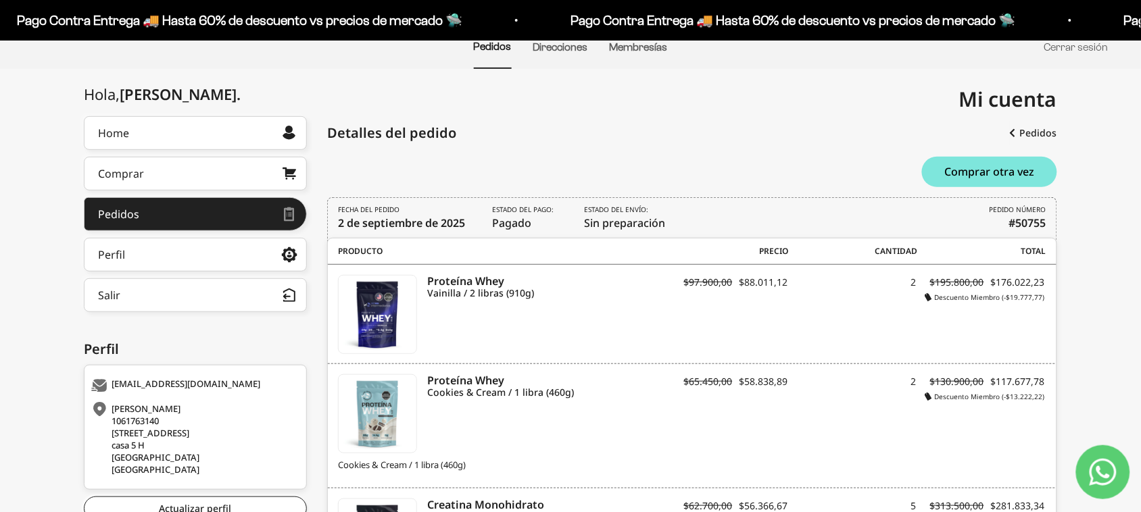
scroll to position [0, 0]
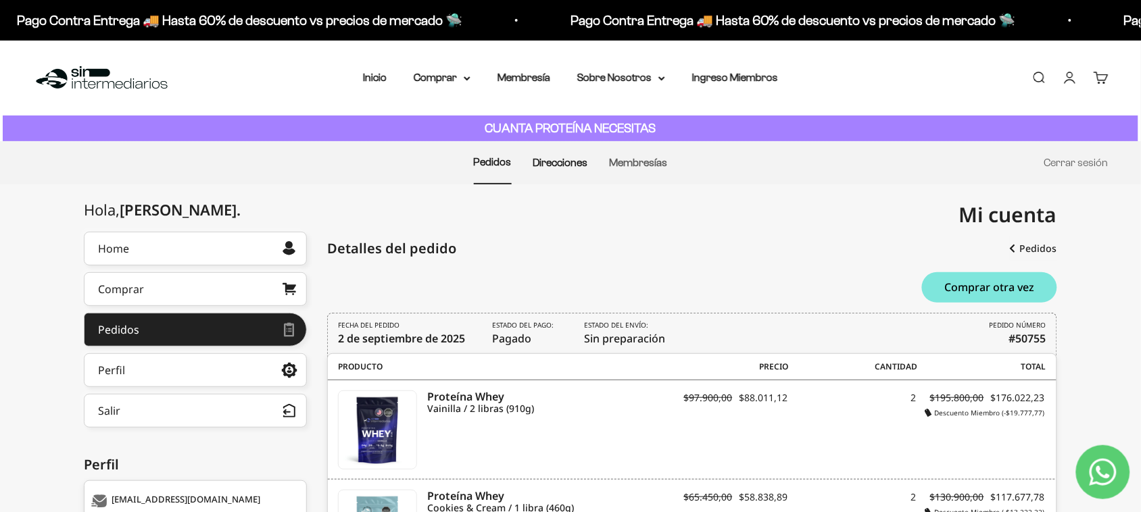
click at [563, 164] on link "Direcciones" at bounding box center [560, 162] width 55 height 11
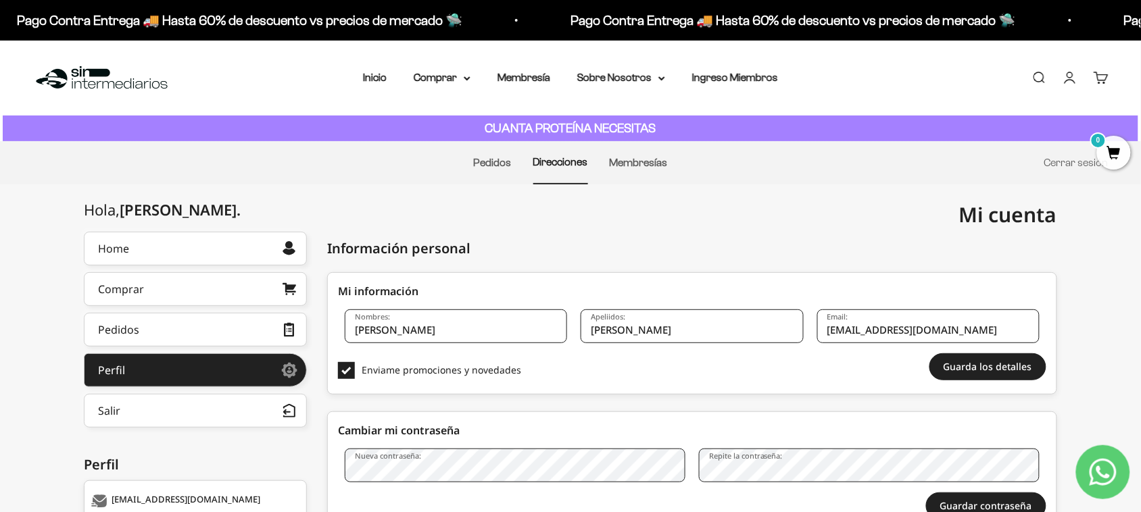
click at [1124, 150] on span "0" at bounding box center [1114, 153] width 34 height 34
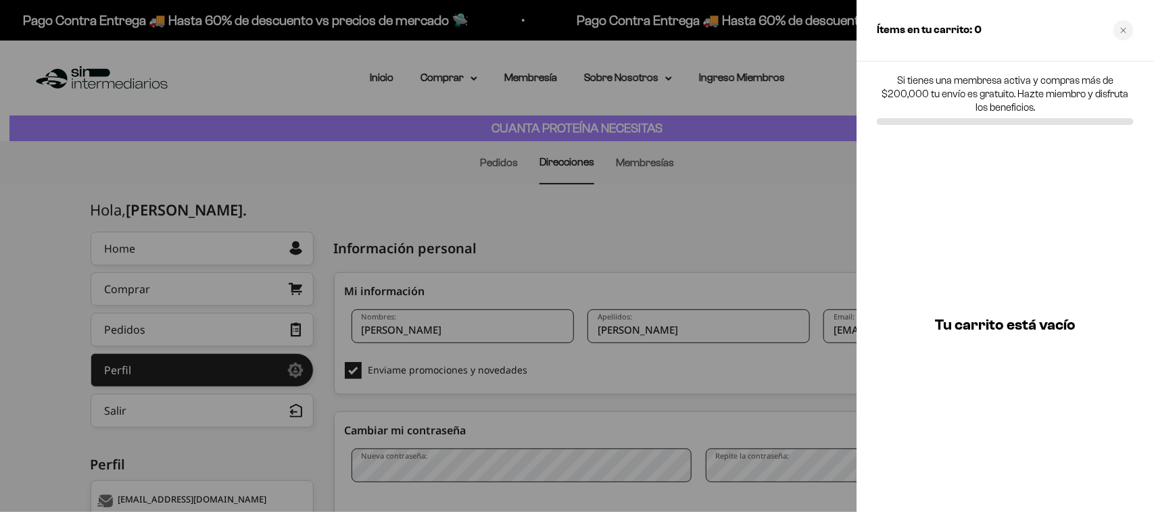
click at [702, 224] on div at bounding box center [577, 256] width 1154 height 512
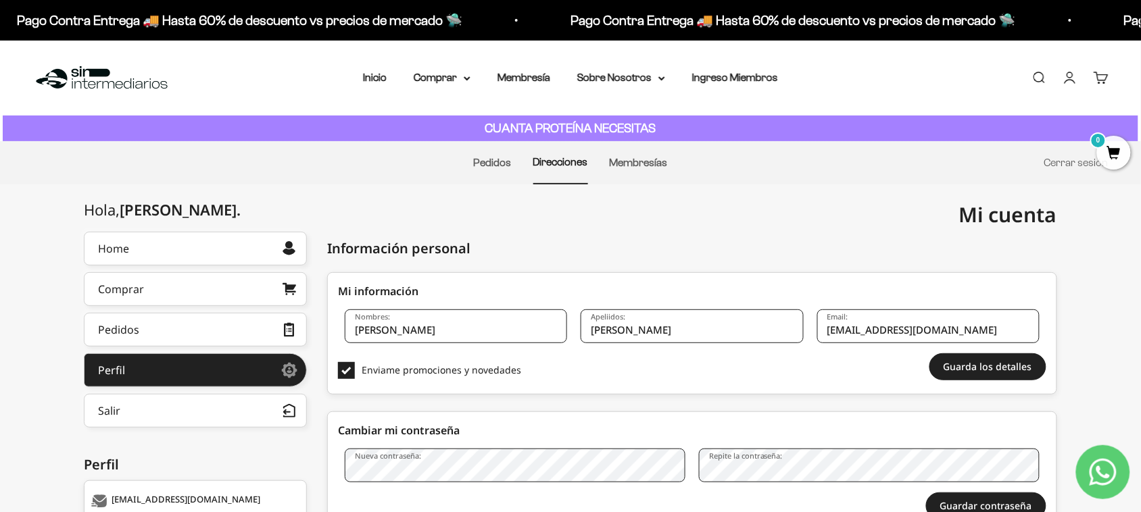
click at [477, 150] on li "Pedidos" at bounding box center [493, 163] width 38 height 42
click at [483, 155] on li "Pedidos" at bounding box center [493, 163] width 38 height 42
click at [487, 166] on link "Pedidos" at bounding box center [493, 162] width 38 height 11
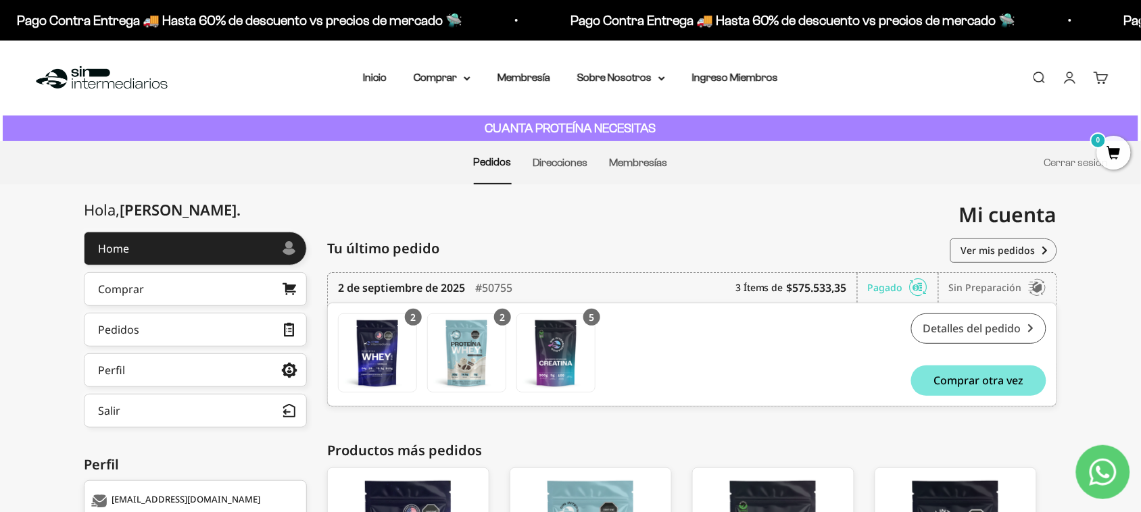
click at [992, 322] on link "Detalles del pedido" at bounding box center [978, 329] width 135 height 30
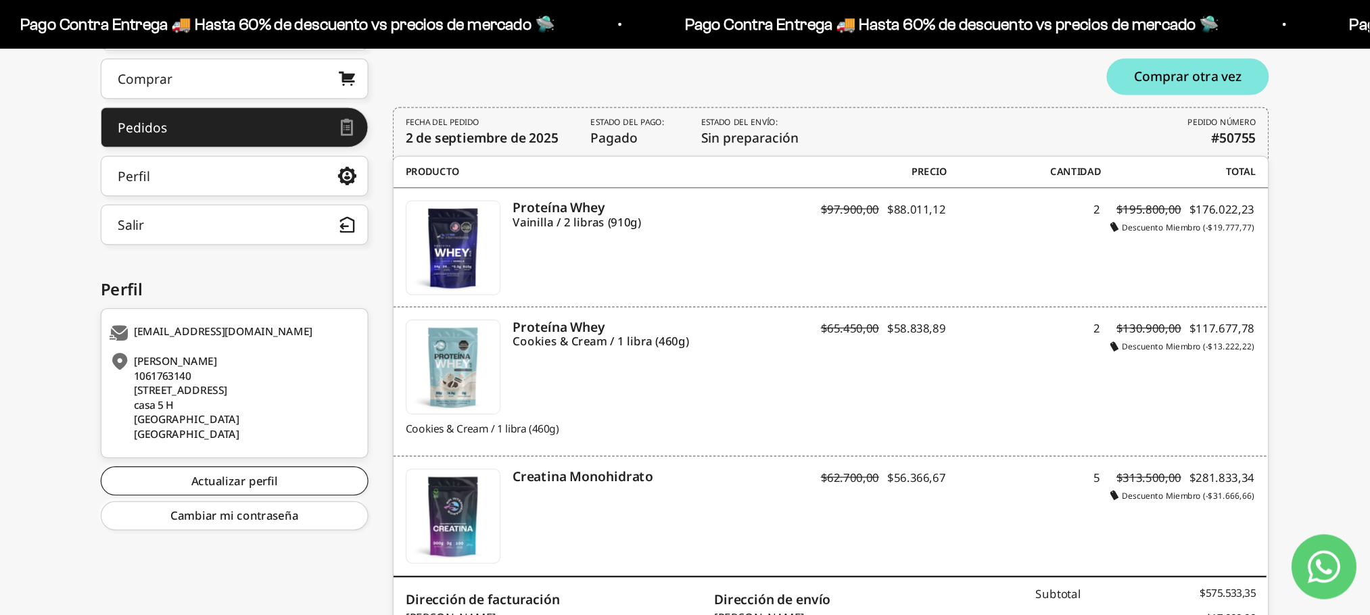
scroll to position [254, 0]
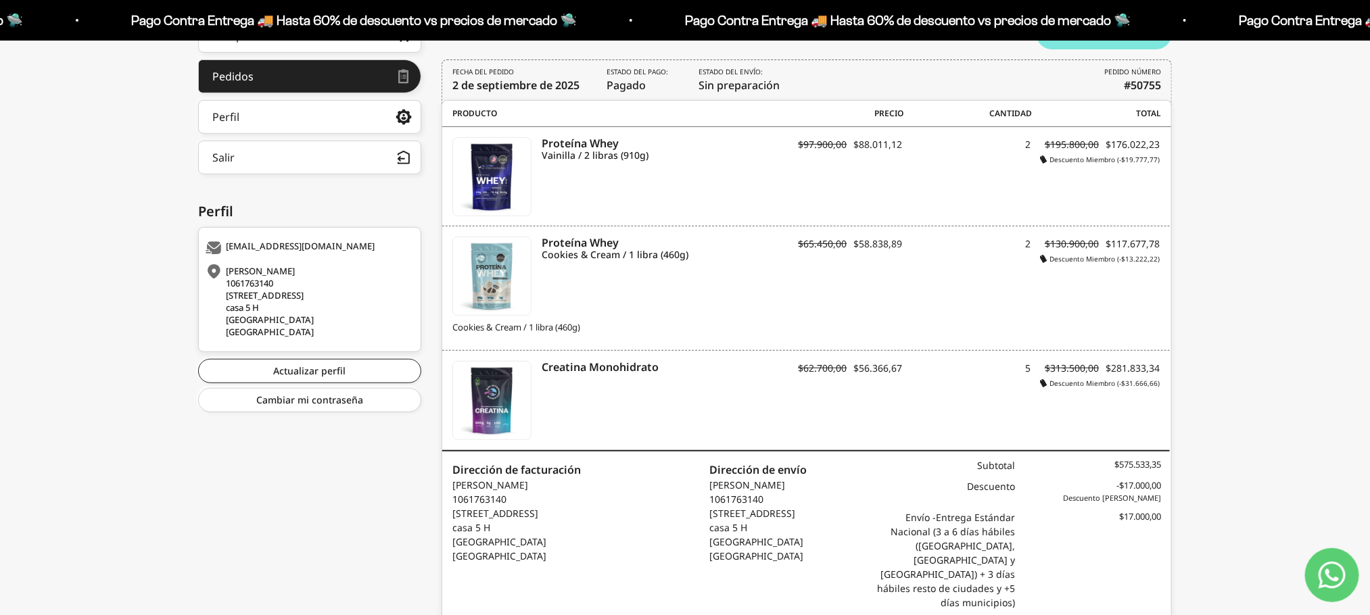
click at [0, 197] on div "[PERSON_NAME] . Home Comprar Pedidos Perfil Información personal Direcciones gu…" at bounding box center [685, 331] width 1370 height 706
